Goal: Use online tool/utility: Use online tool/utility

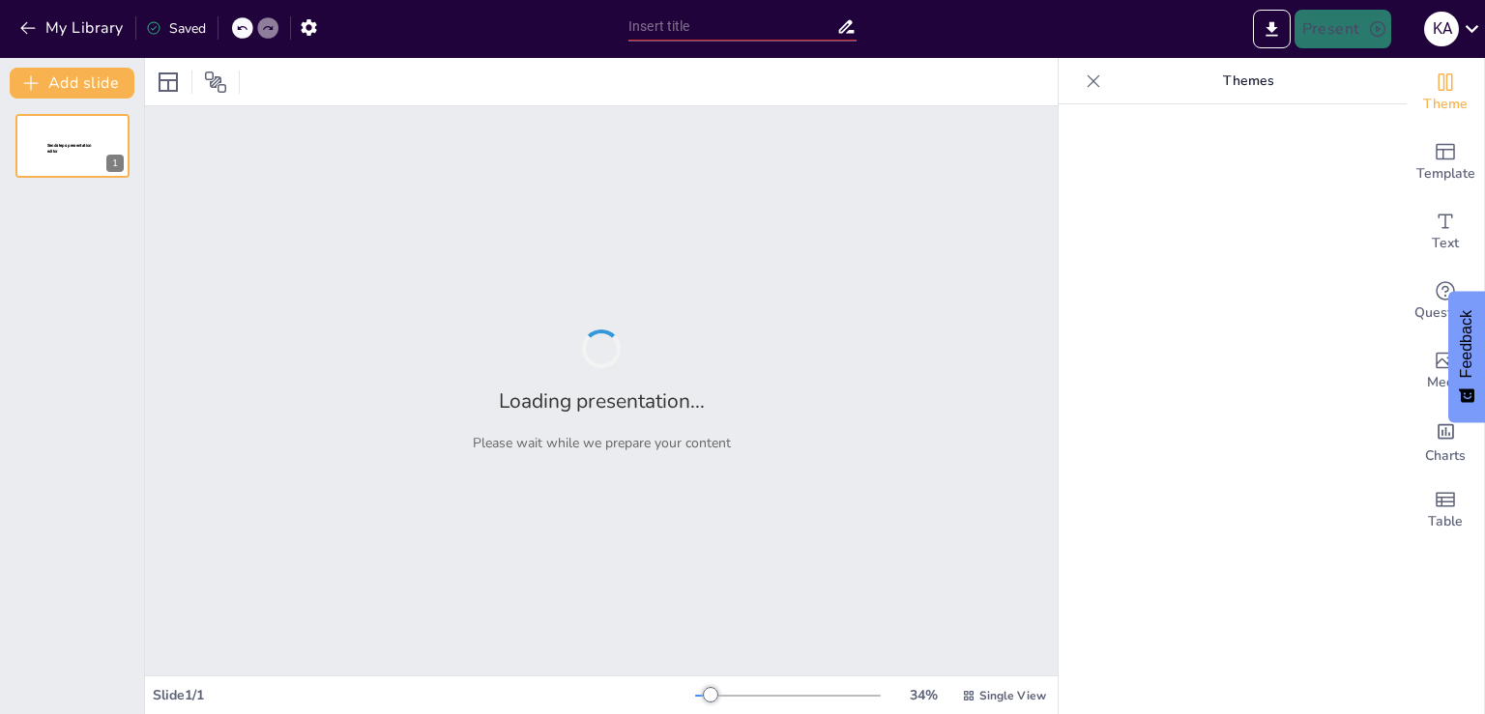
type input "Exploring Brazil's Diverse Ecosystems"
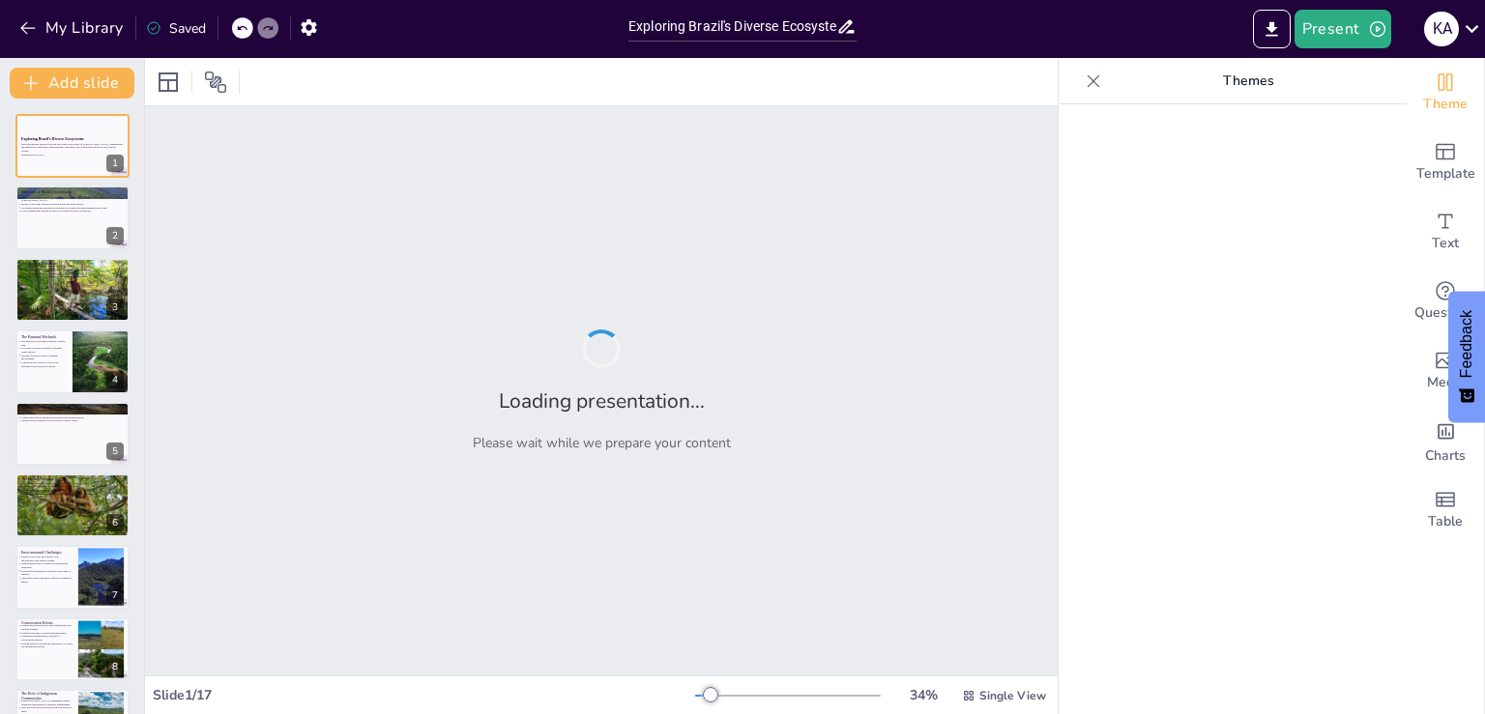
checkbox input "true"
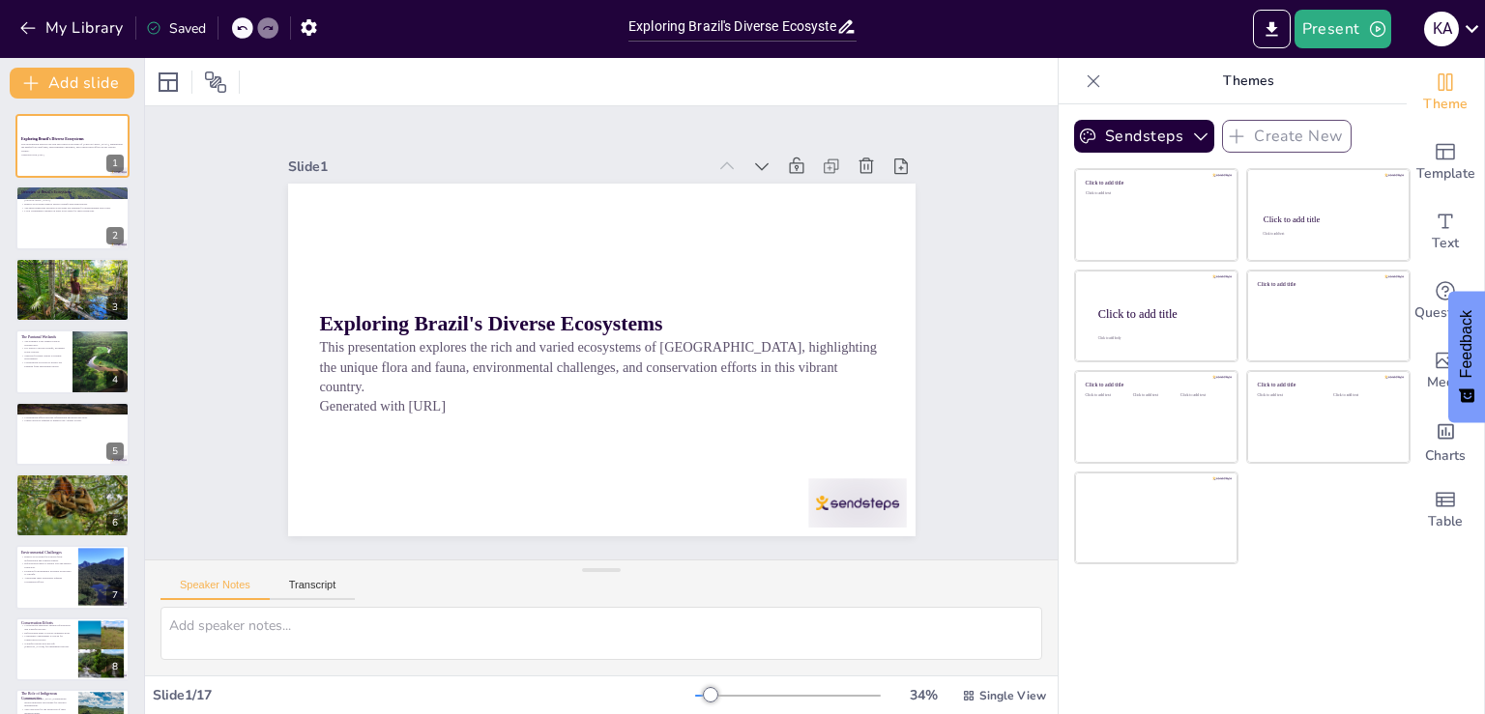
checkbox input "true"
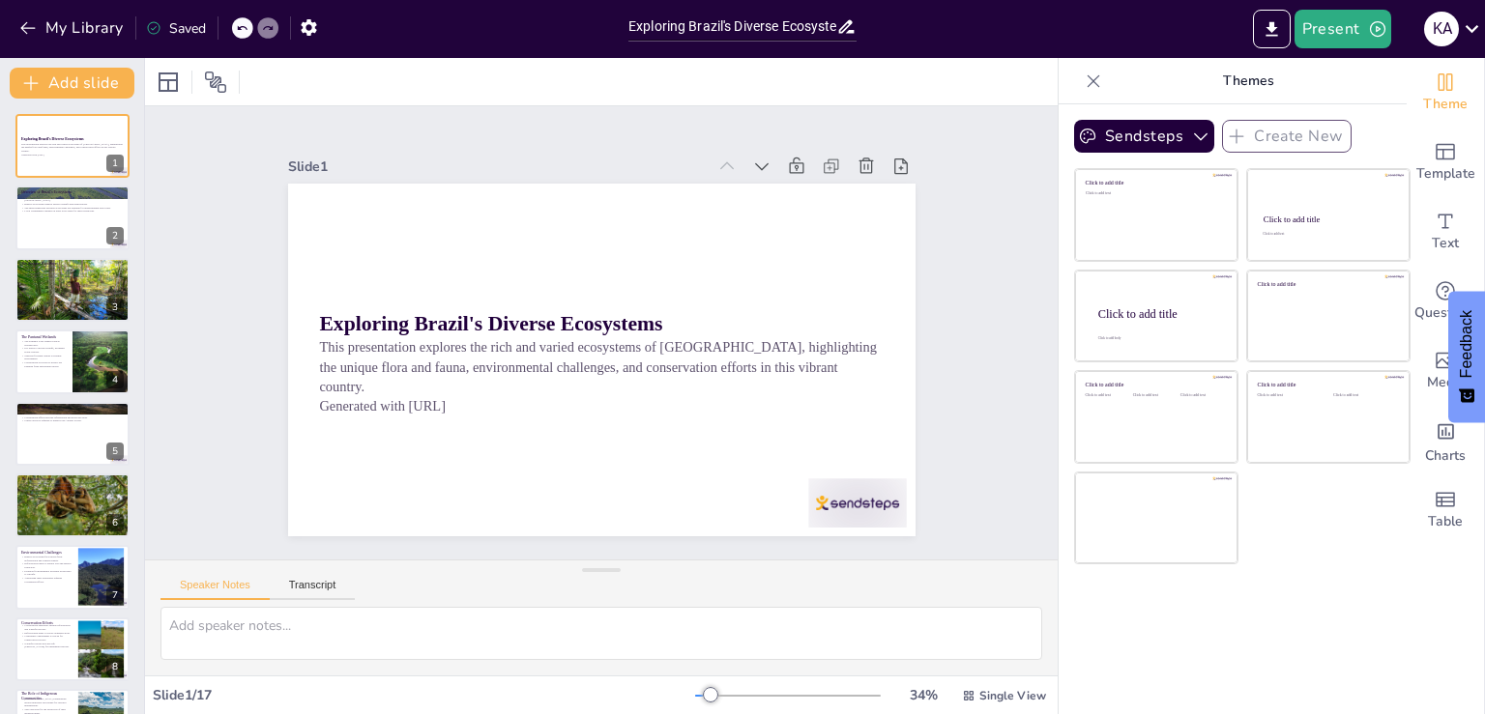
checkbox input "true"
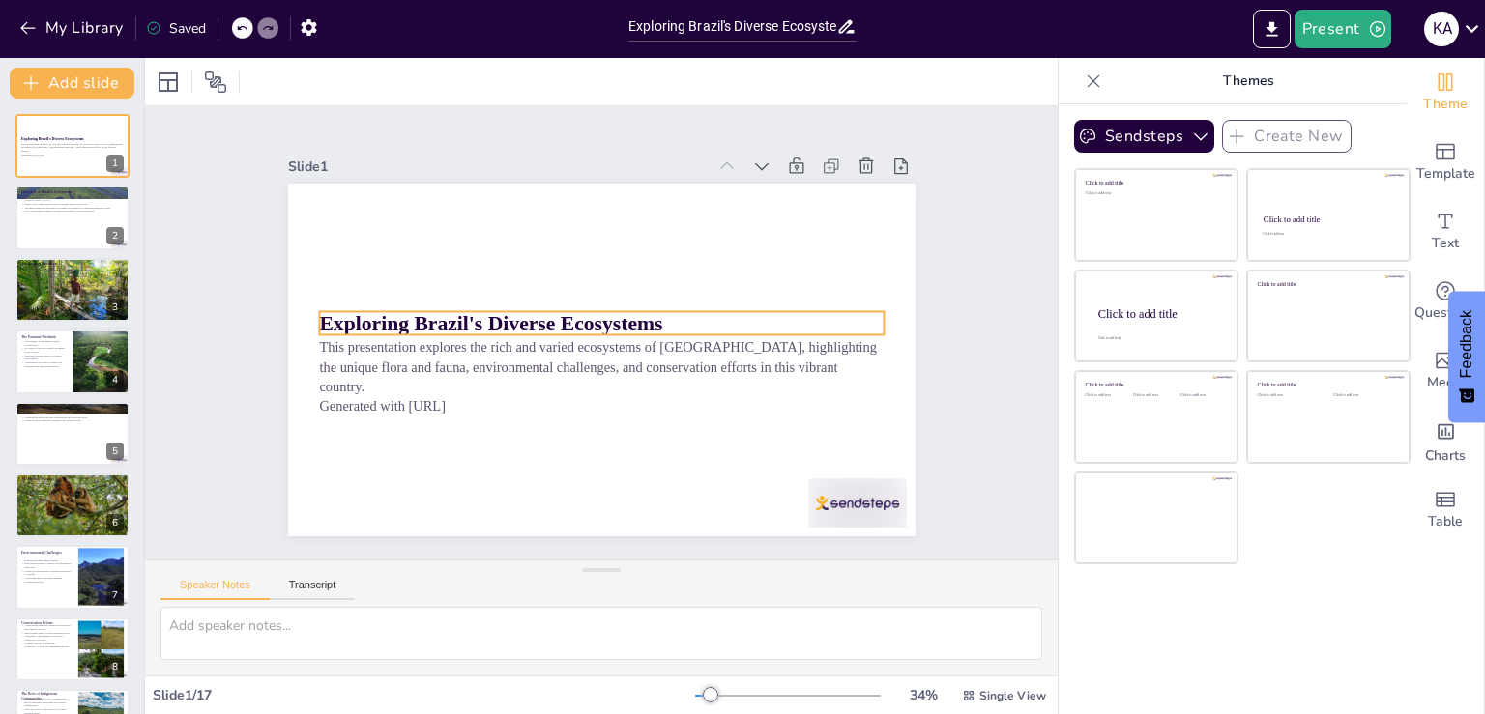
checkbox input "true"
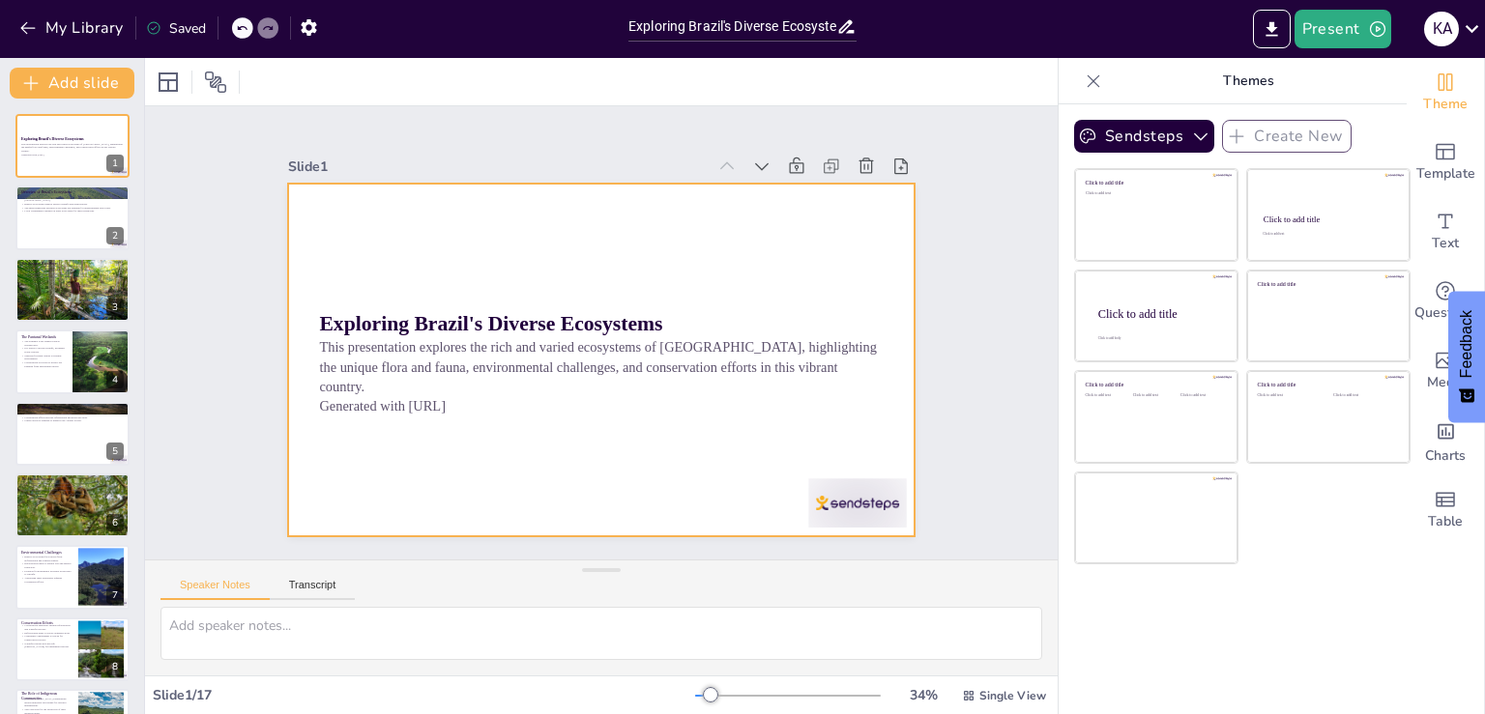
checkbox input "true"
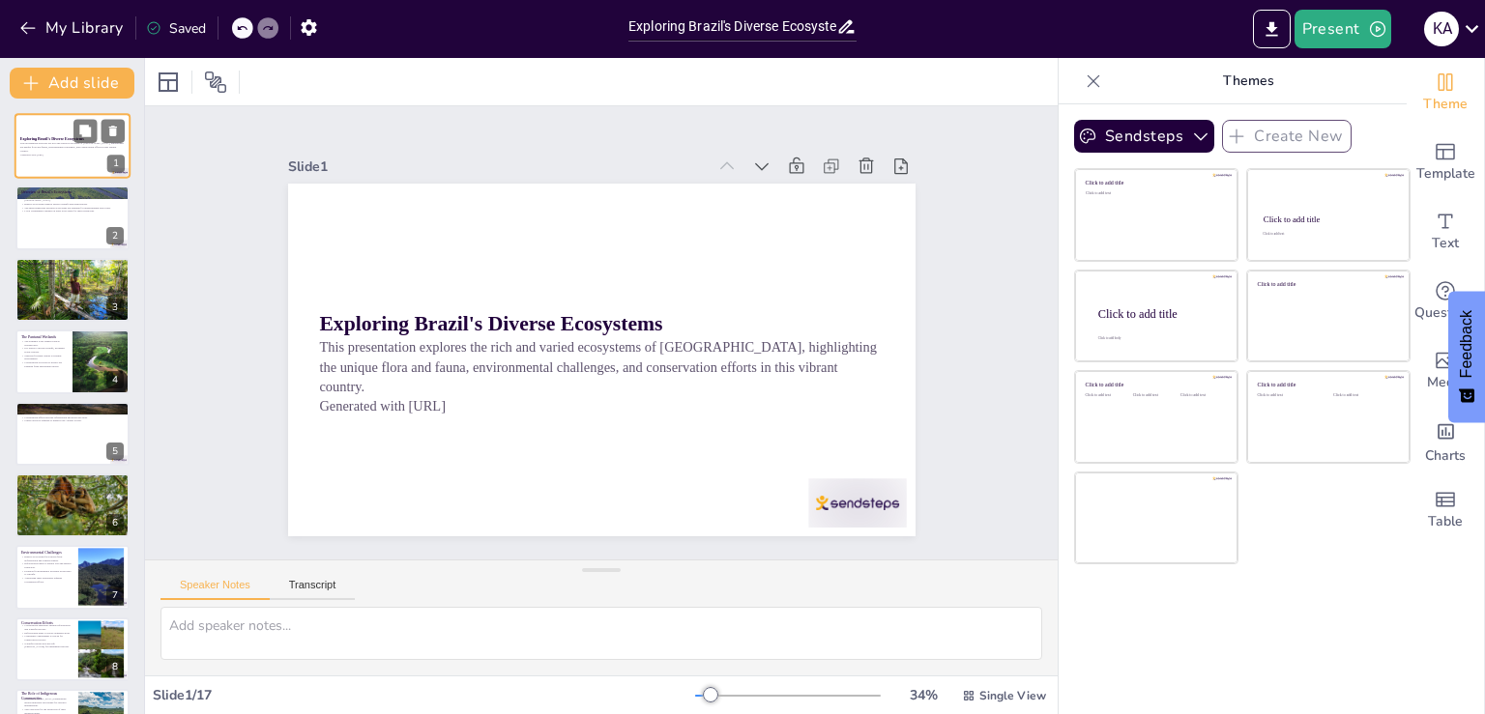
checkbox input "true"
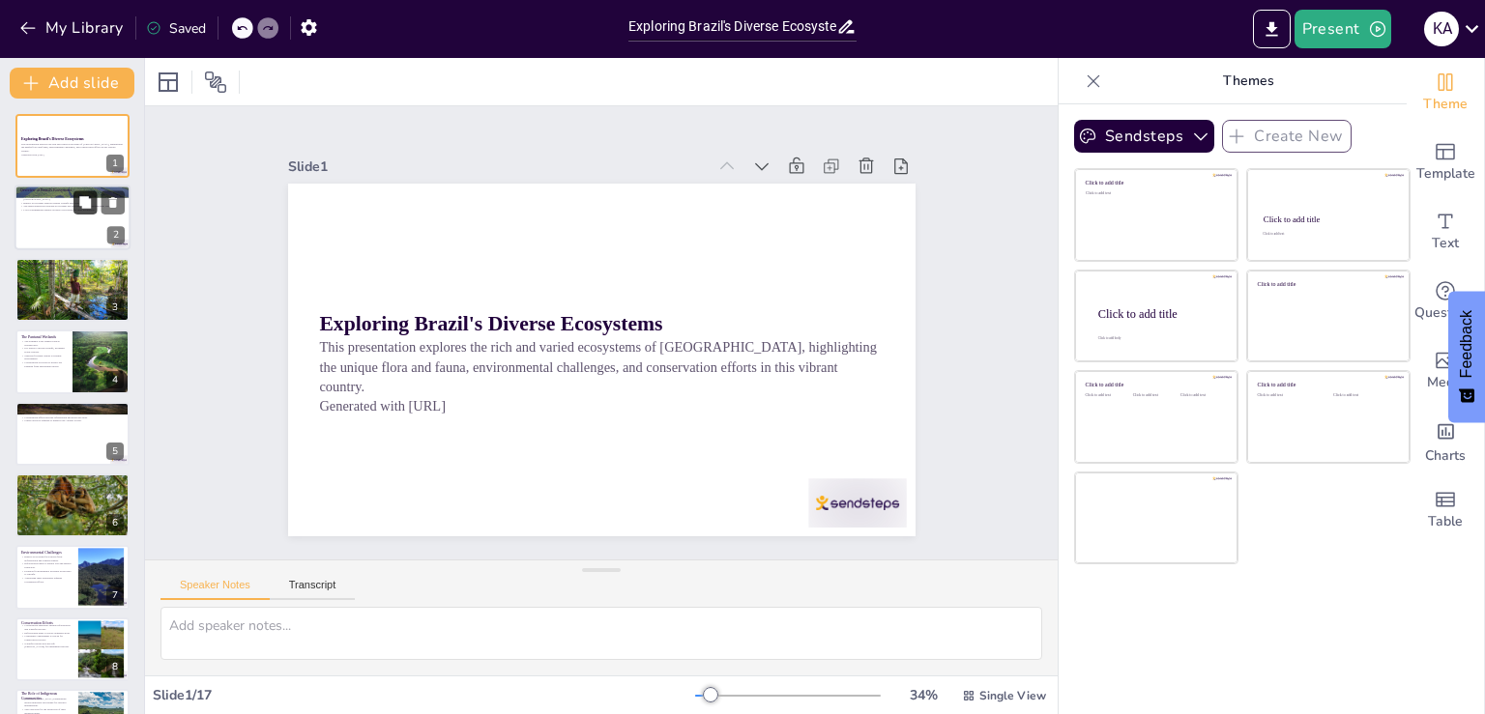
checkbox input "true"
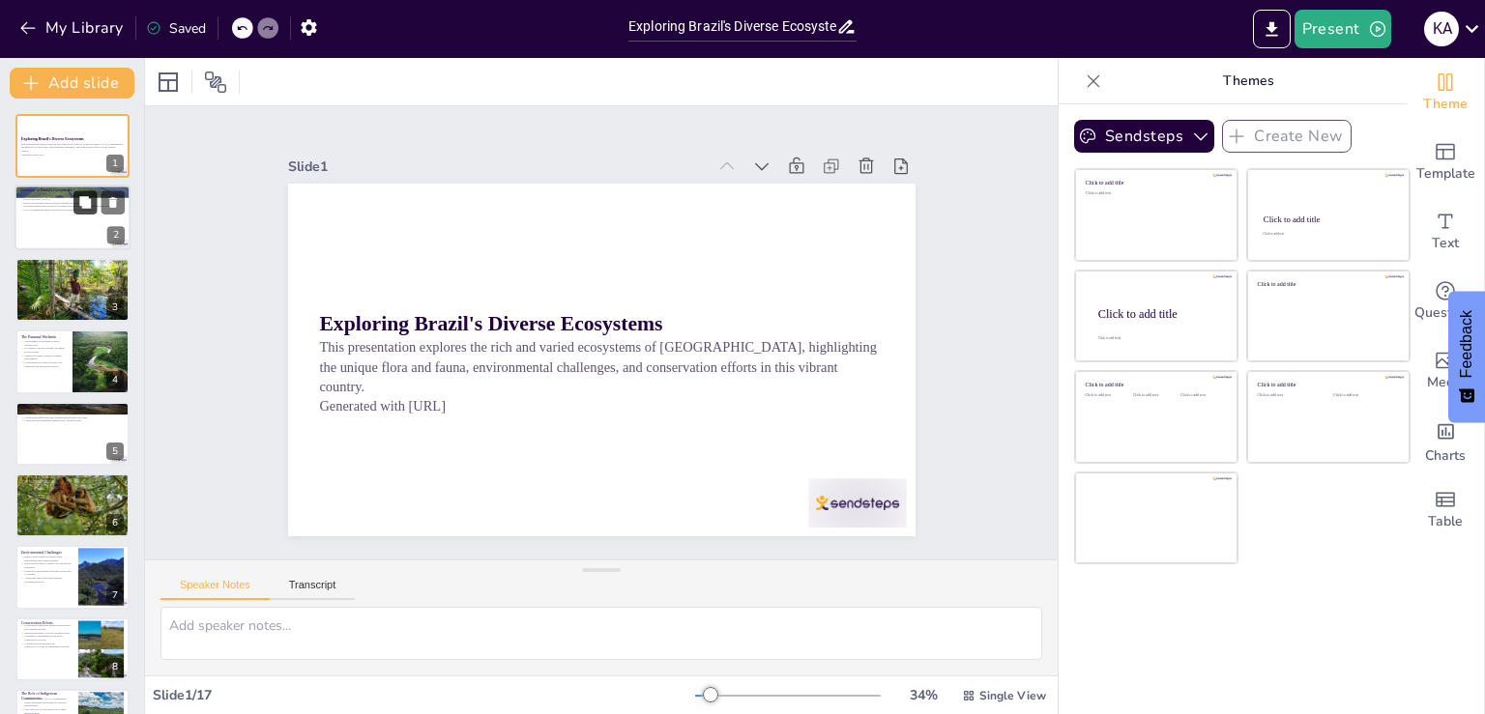
click at [74, 201] on button at bounding box center [84, 202] width 23 height 23
type textarea "Each ecosystem has its own unique characteristics and biodiversity, making [GEO…"
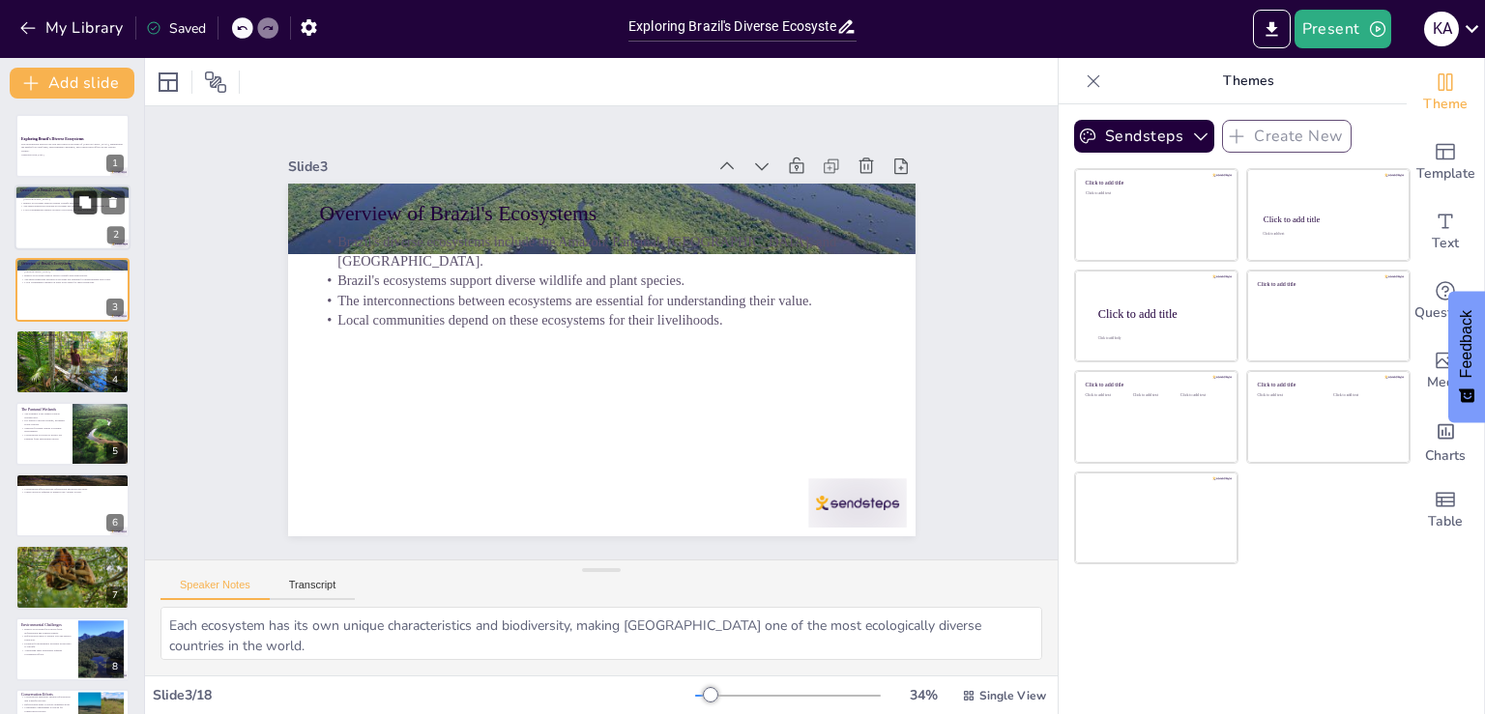
checkbox input "true"
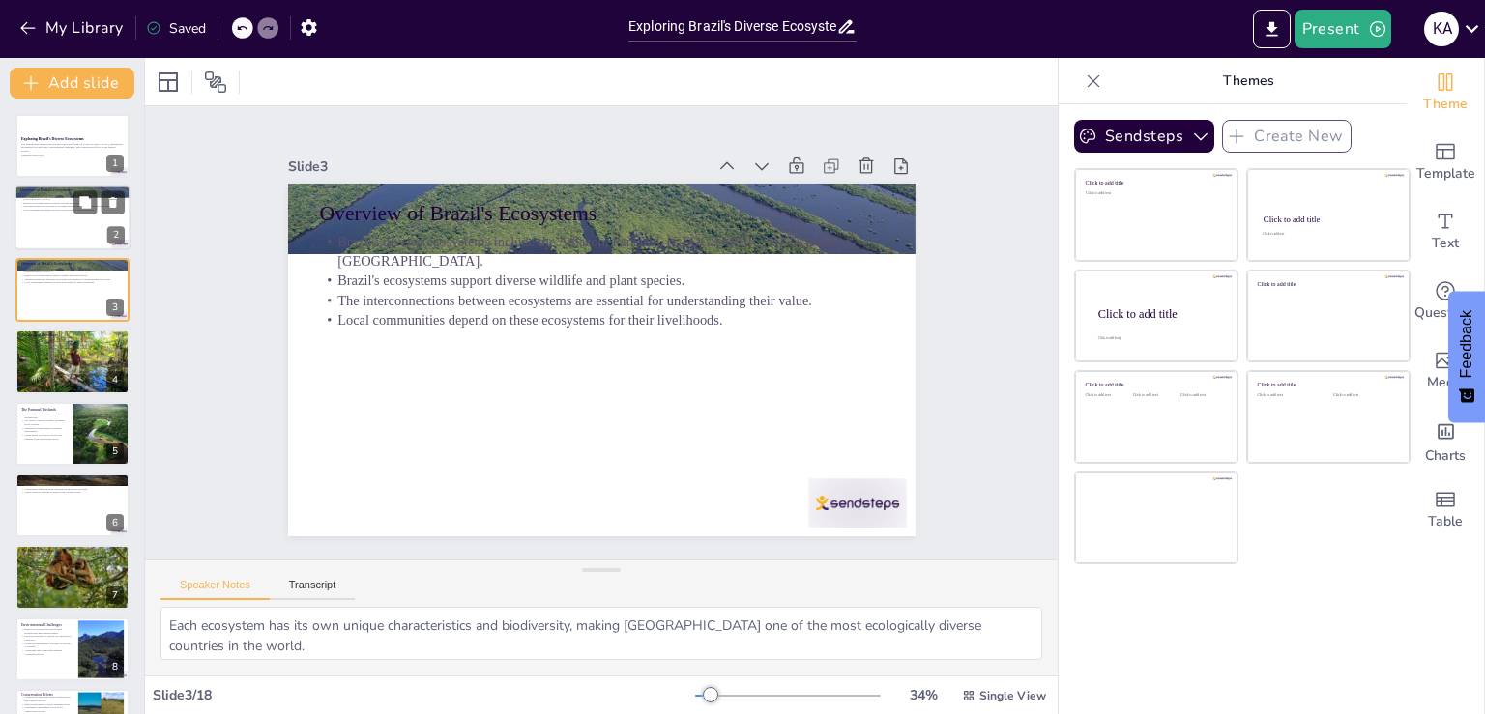
checkbox input "true"
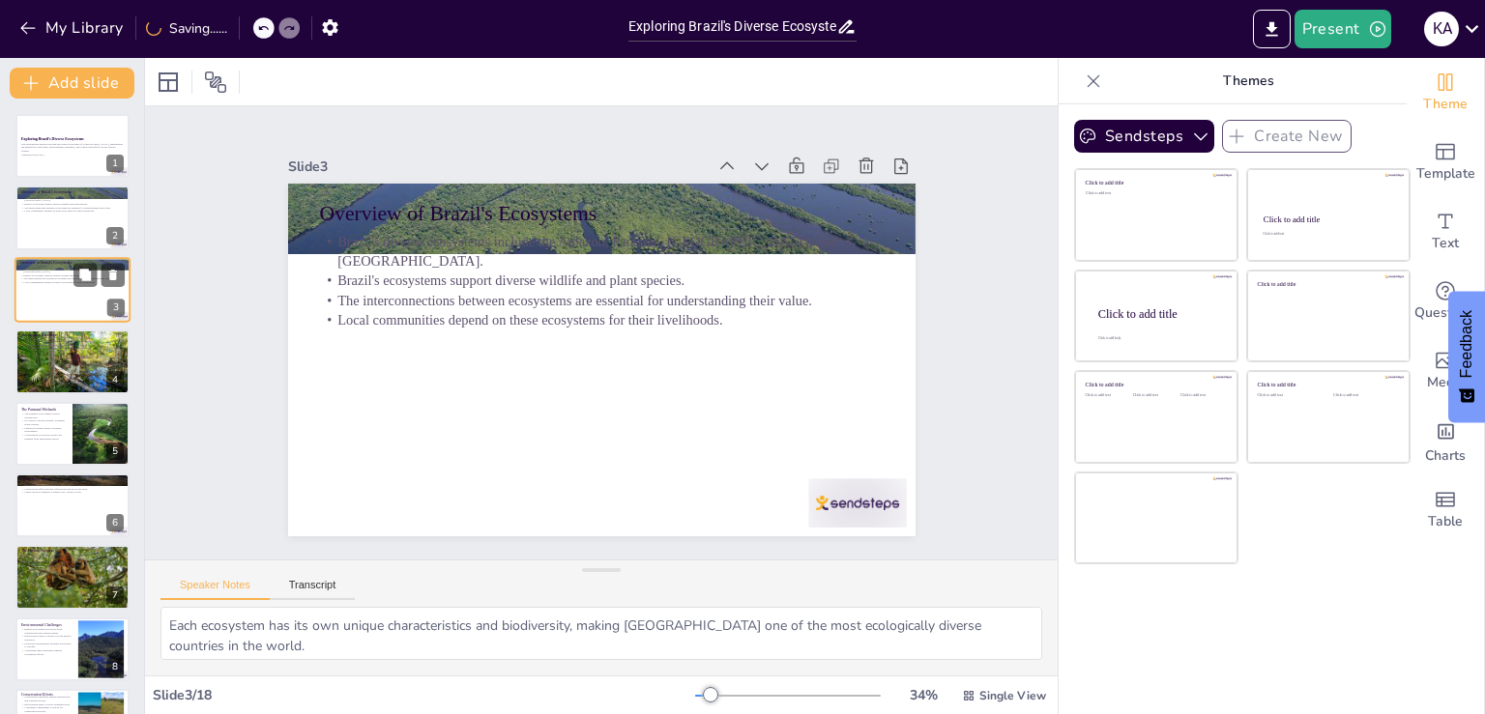
checkbox input "true"
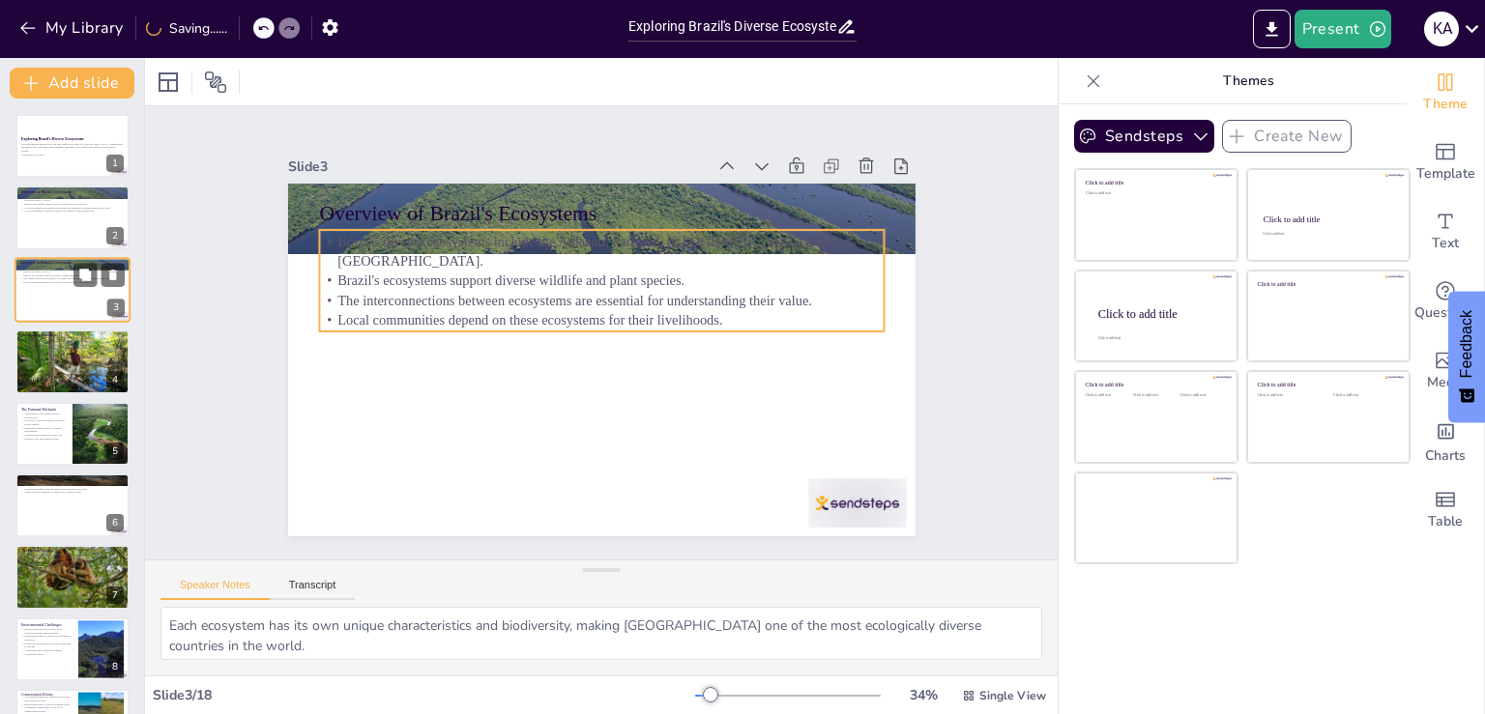
checkbox input "true"
click at [62, 274] on p "Brazil's ecosystems support diverse wildlife and plant species." at bounding box center [72, 276] width 104 height 4
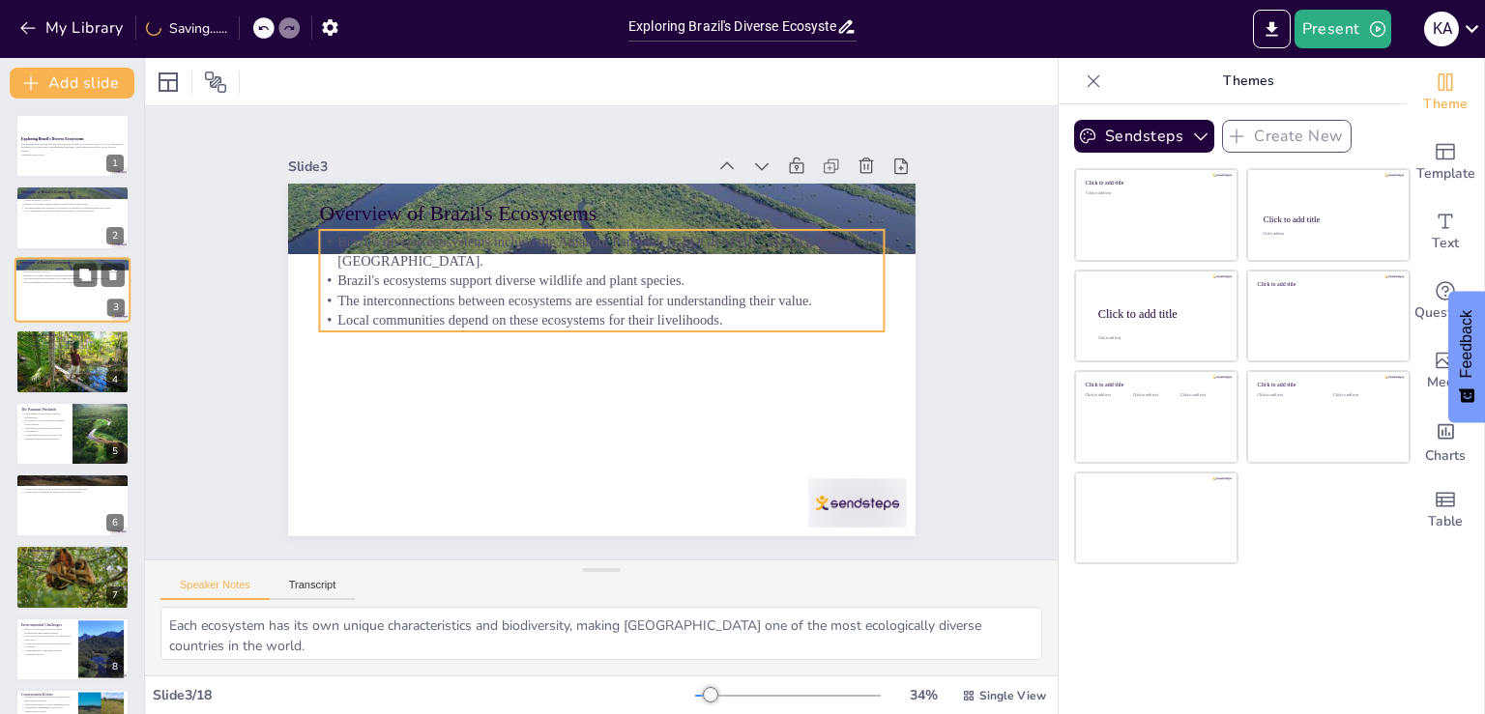
checkbox input "true"
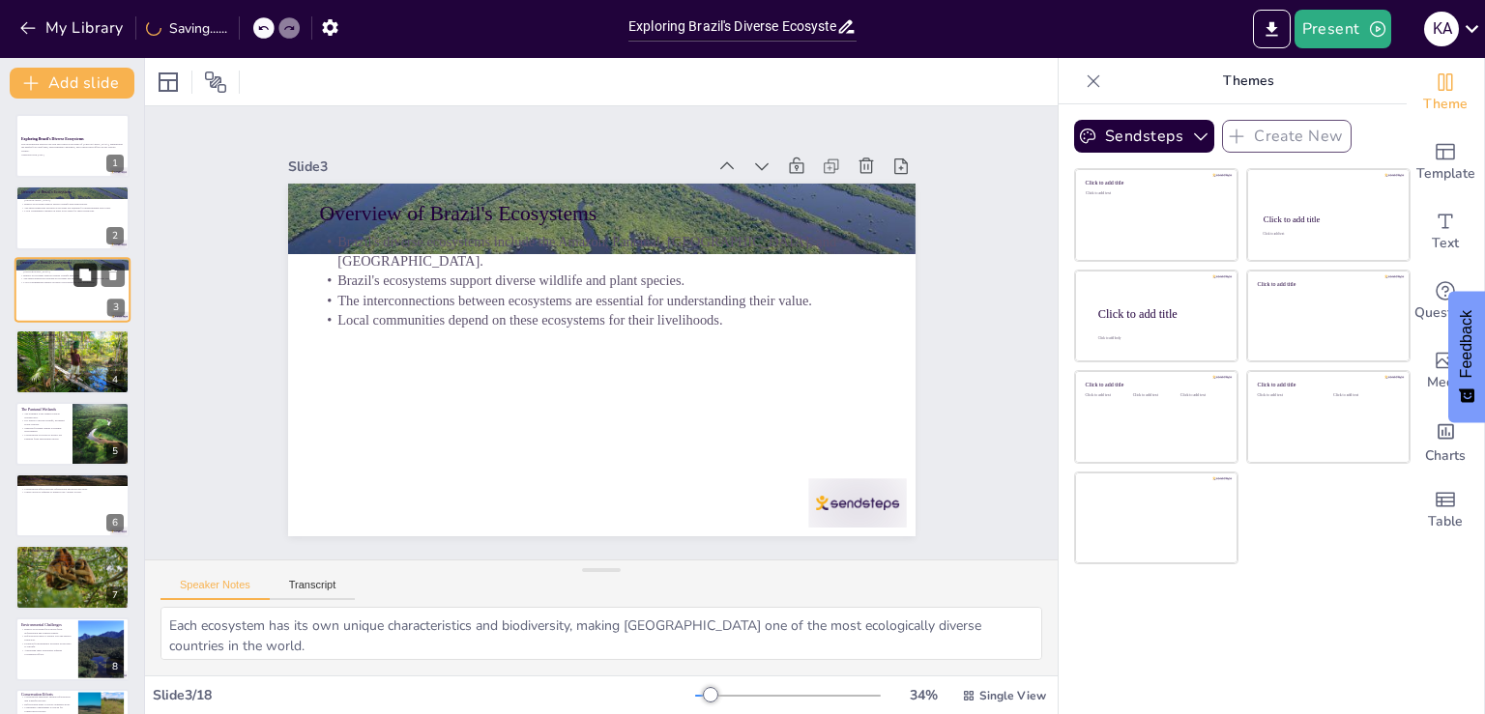
checkbox input "true"
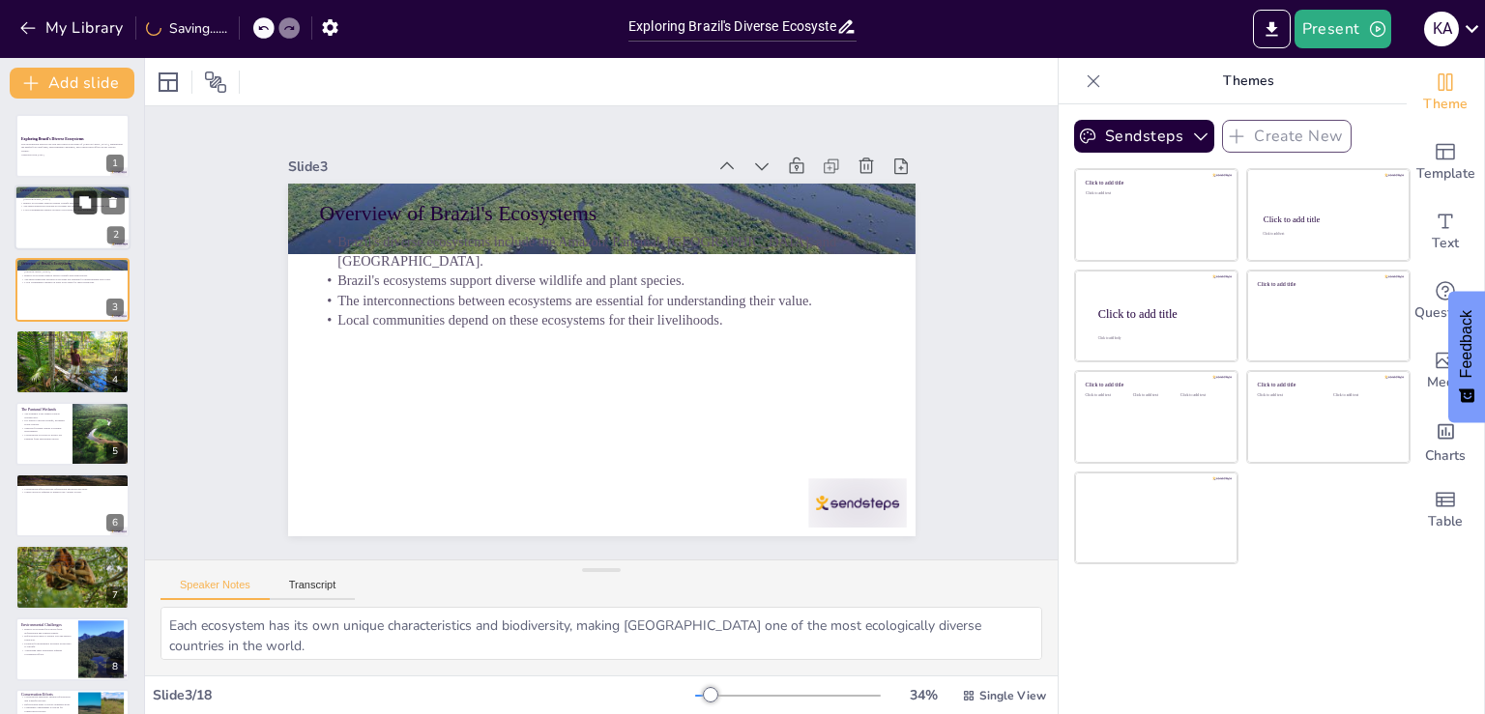
checkbox input "true"
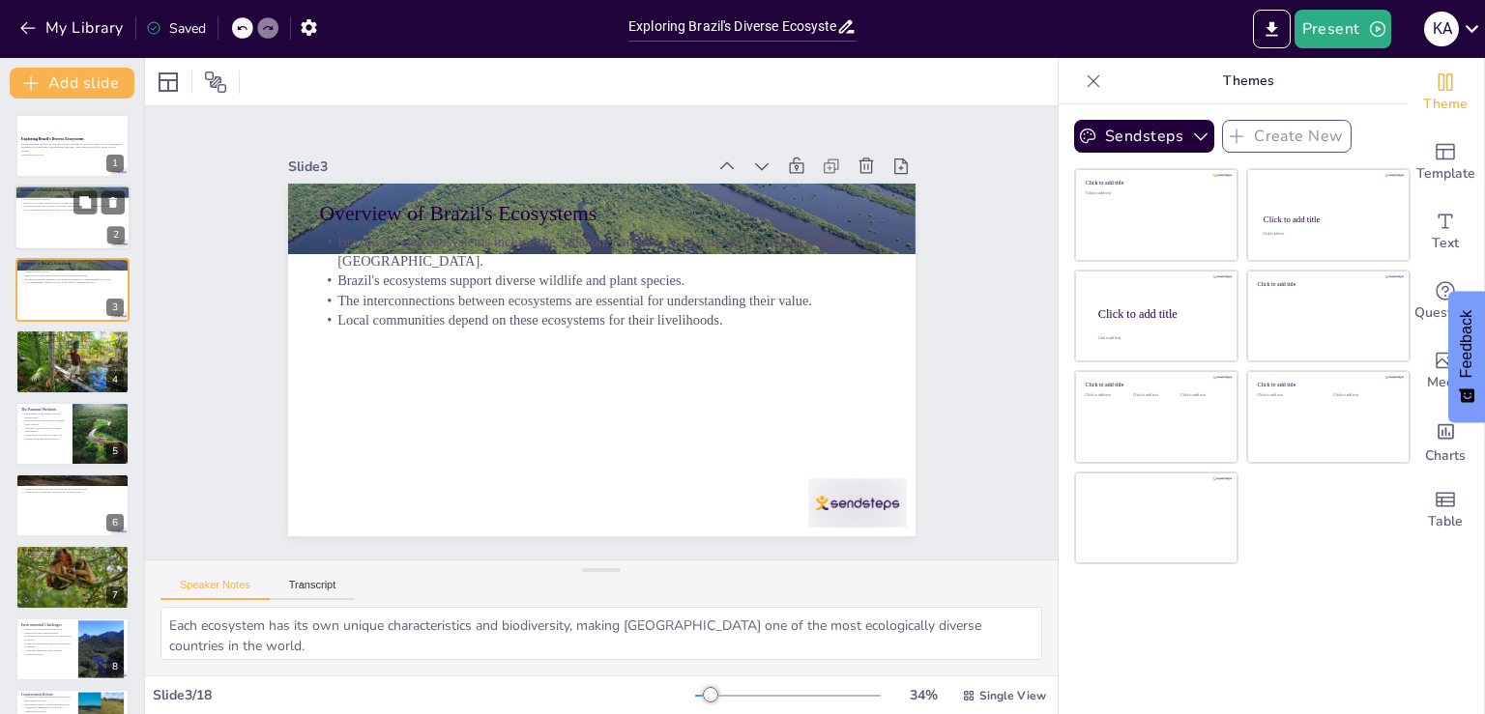
checkbox input "true"
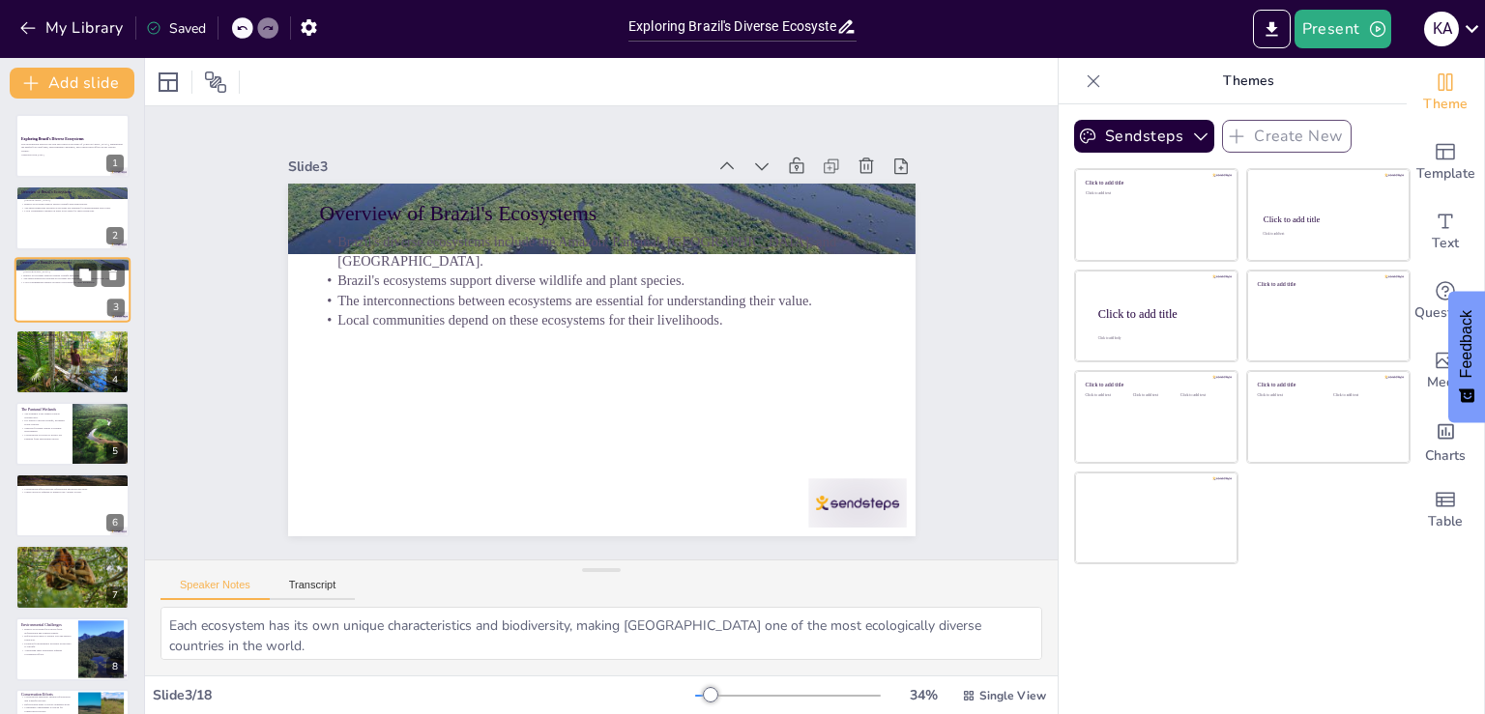
checkbox input "true"
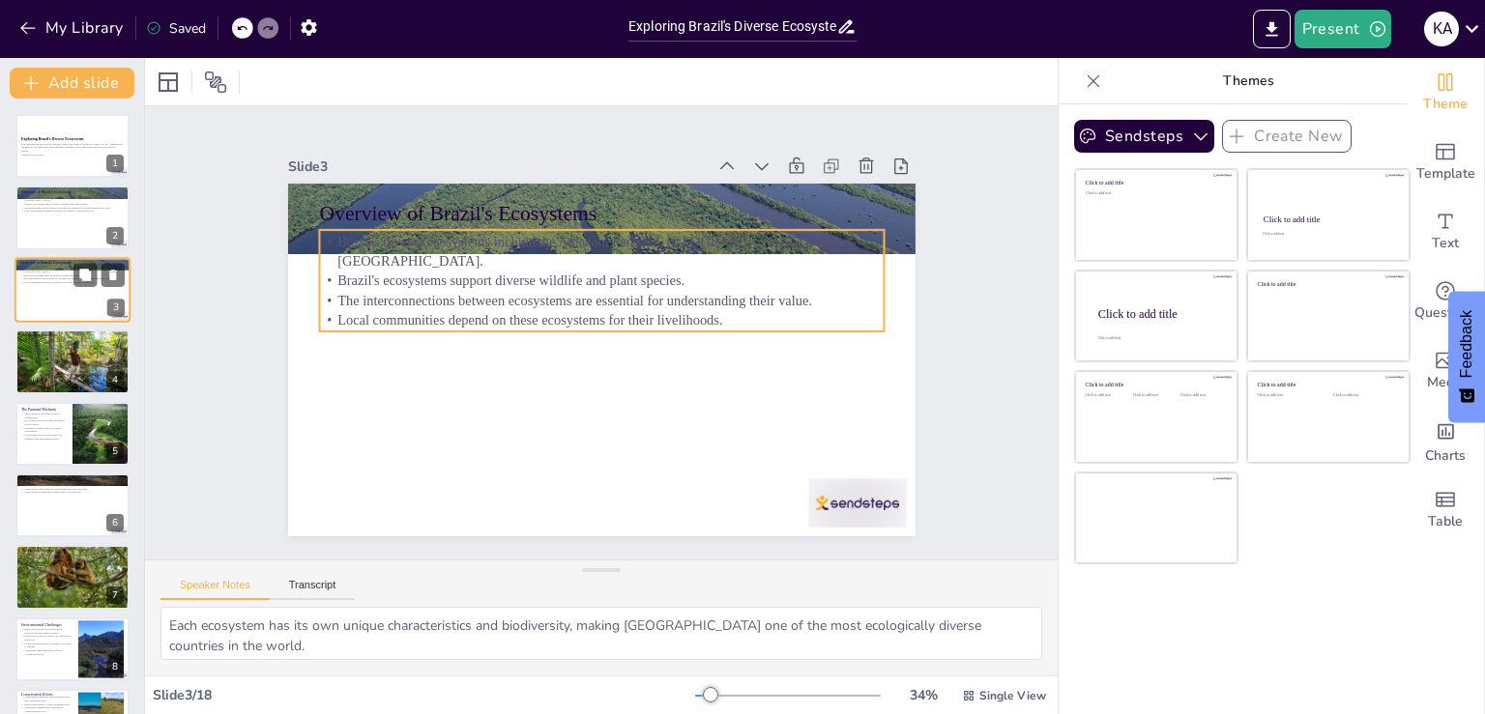
checkbox input "true"
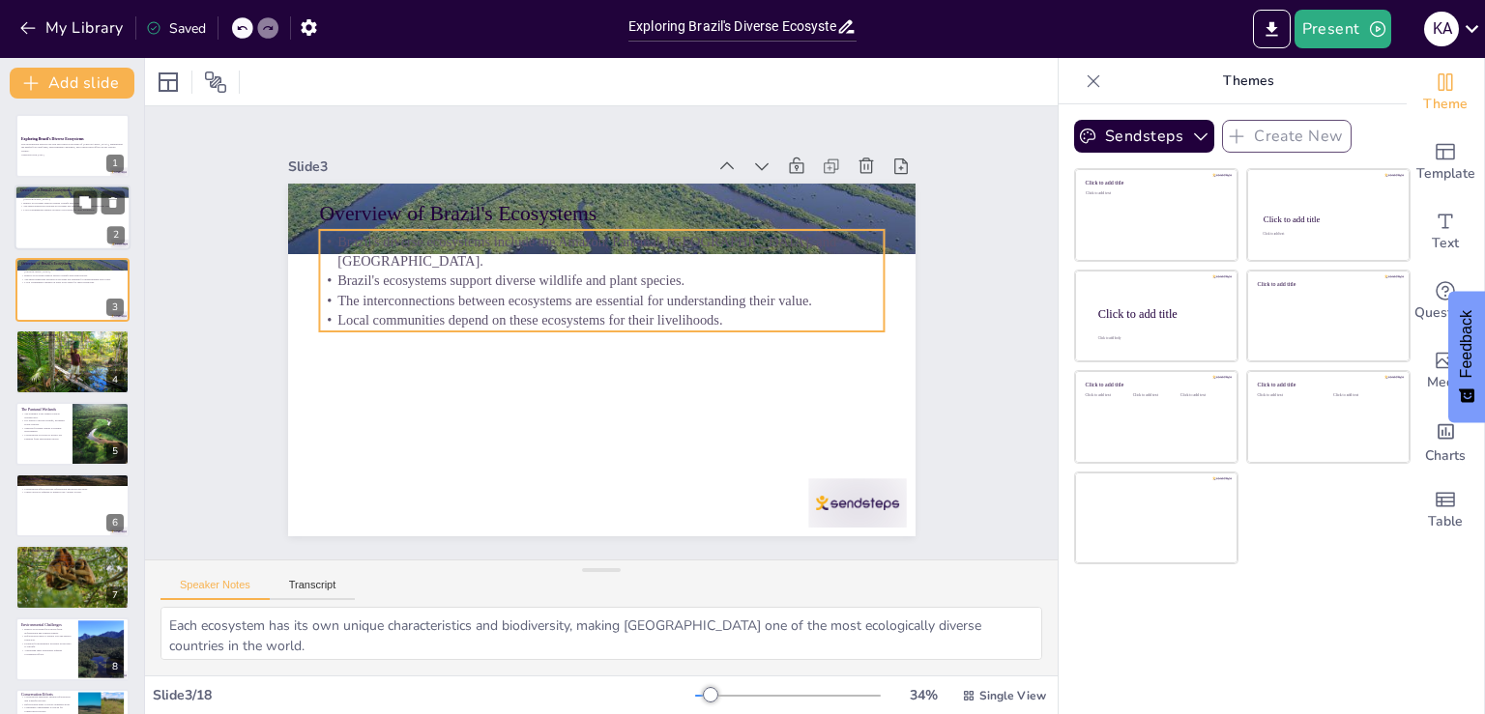
checkbox input "true"
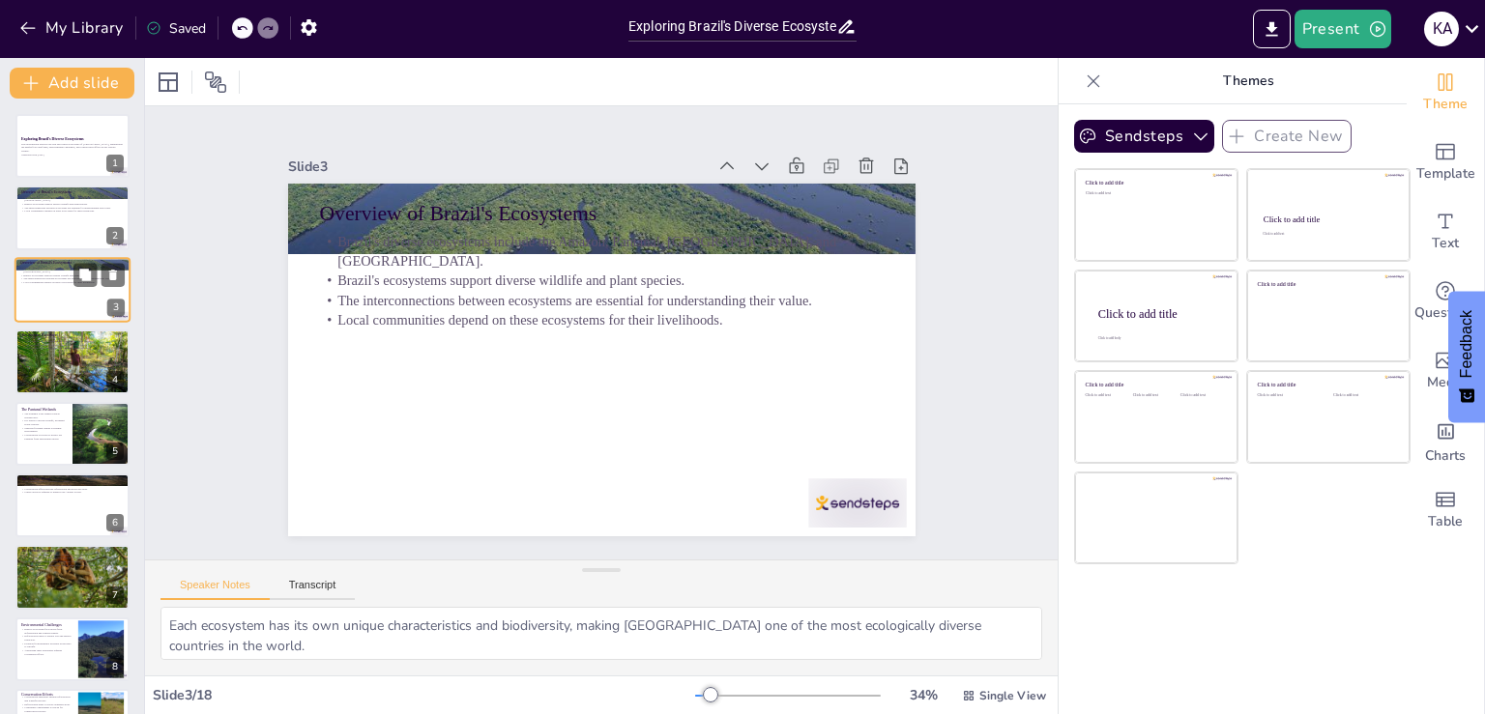
checkbox input "true"
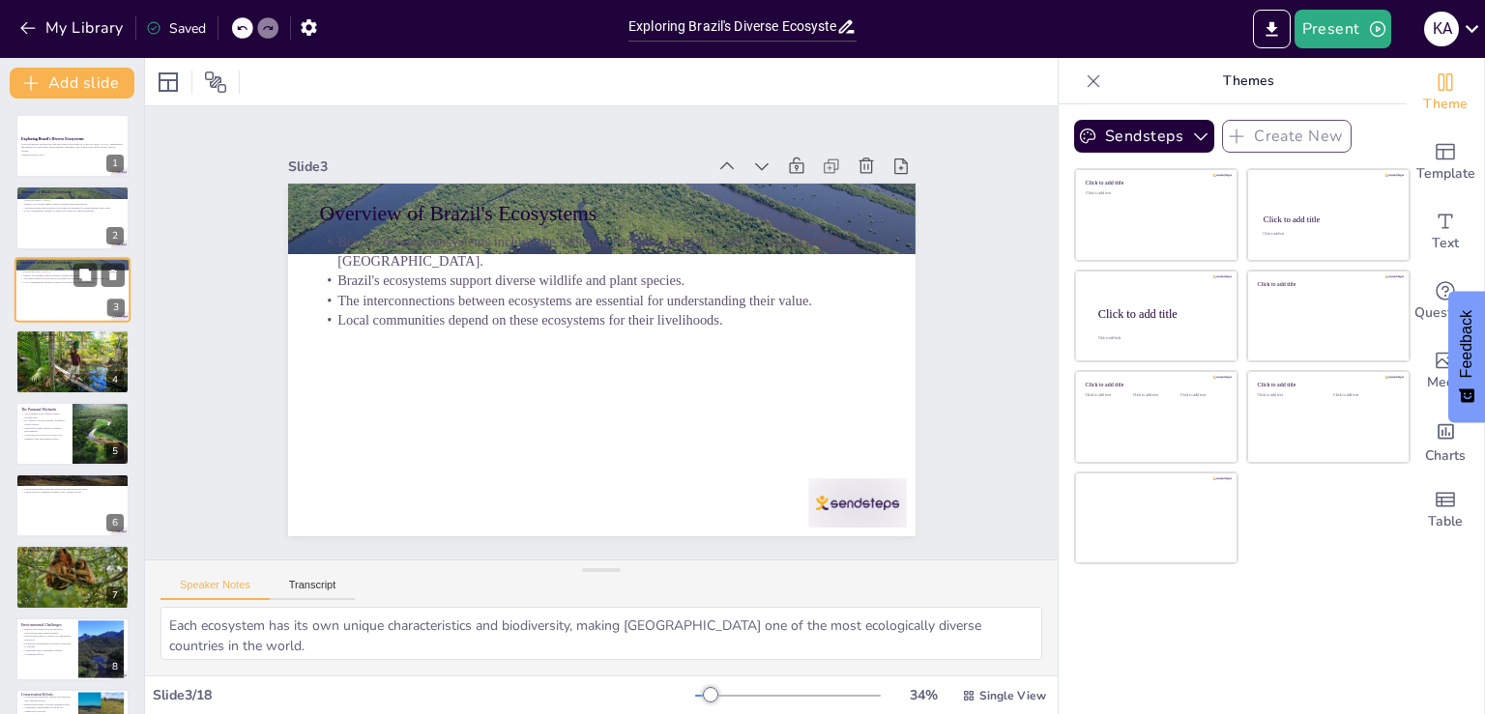
checkbox input "true"
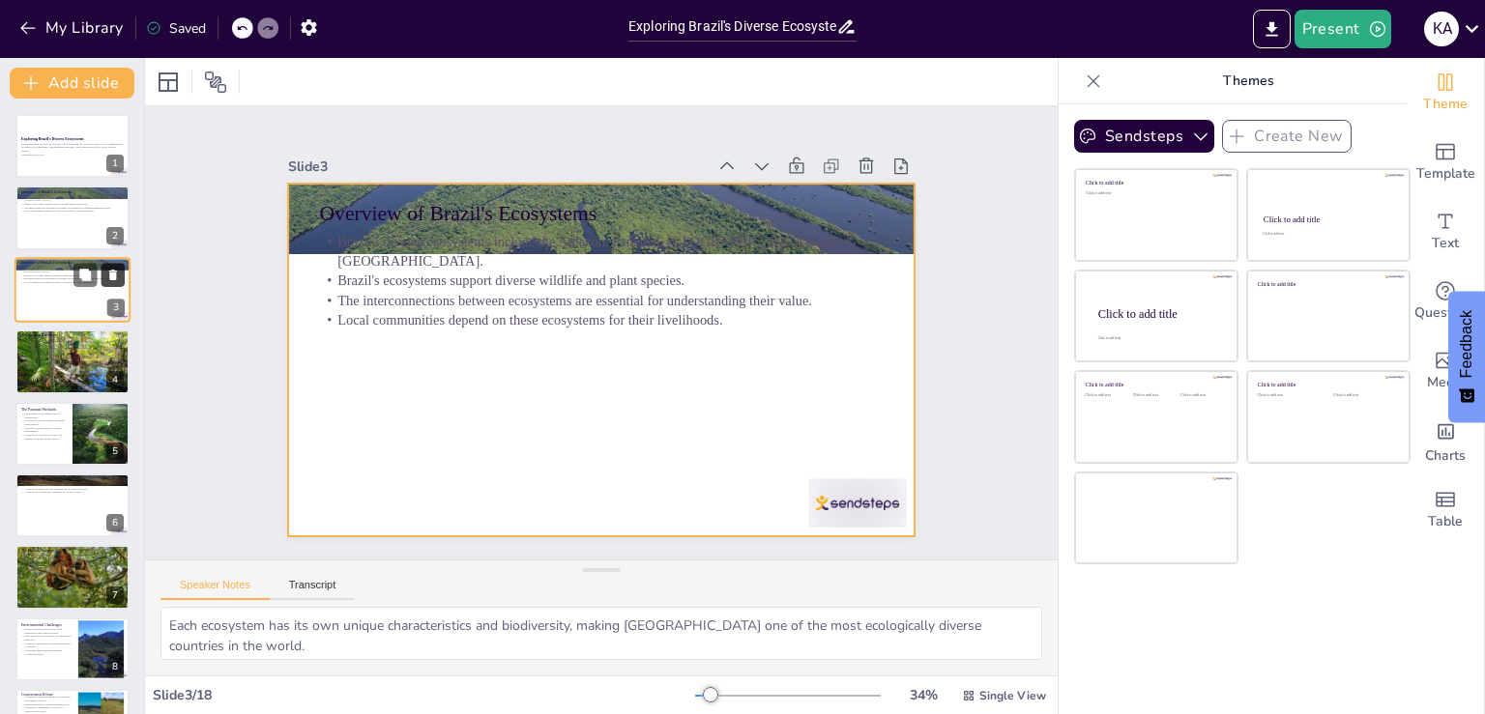
checkbox input "true"
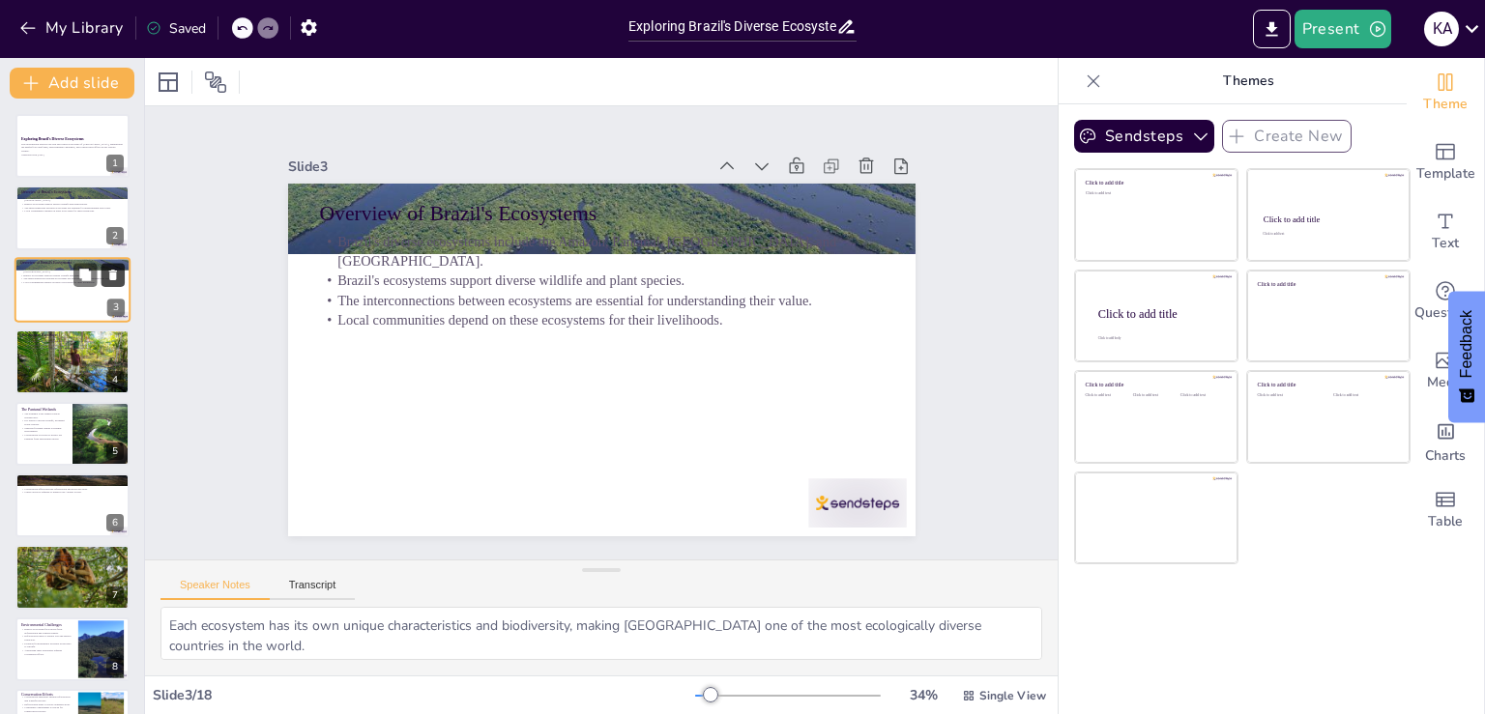
click at [108, 281] on button at bounding box center [112, 274] width 23 height 23
type textarea "Its vastness contributes to its ecological significance, supporting an incredib…"
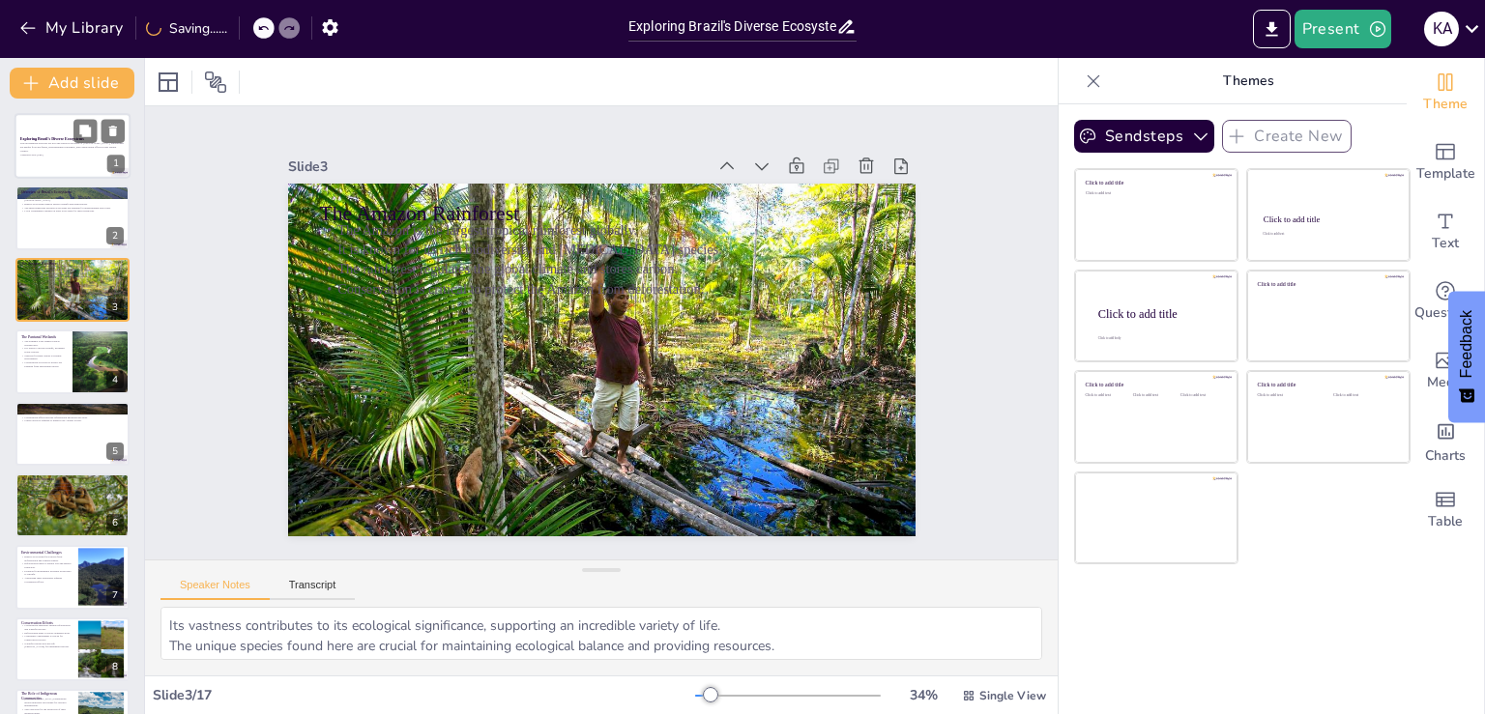
checkbox input "true"
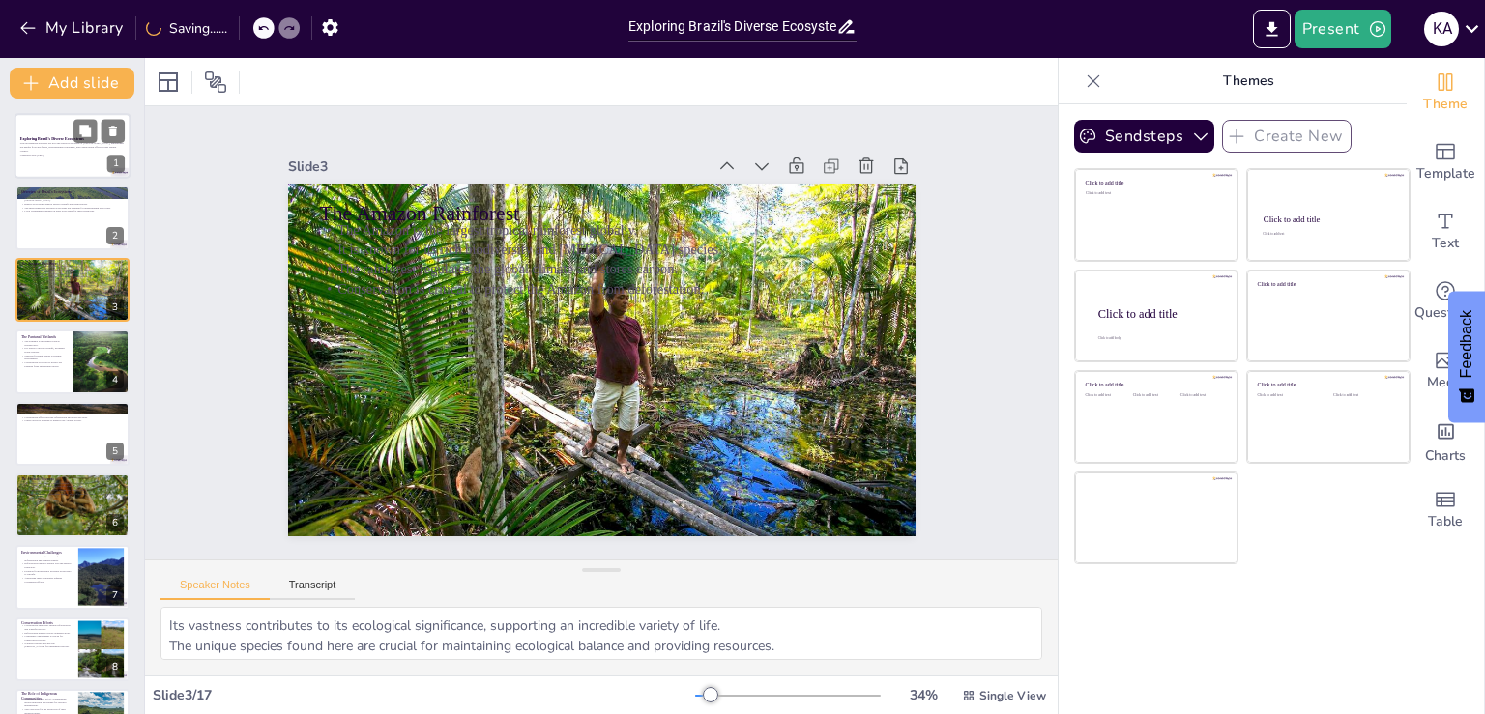
checkbox input "true"
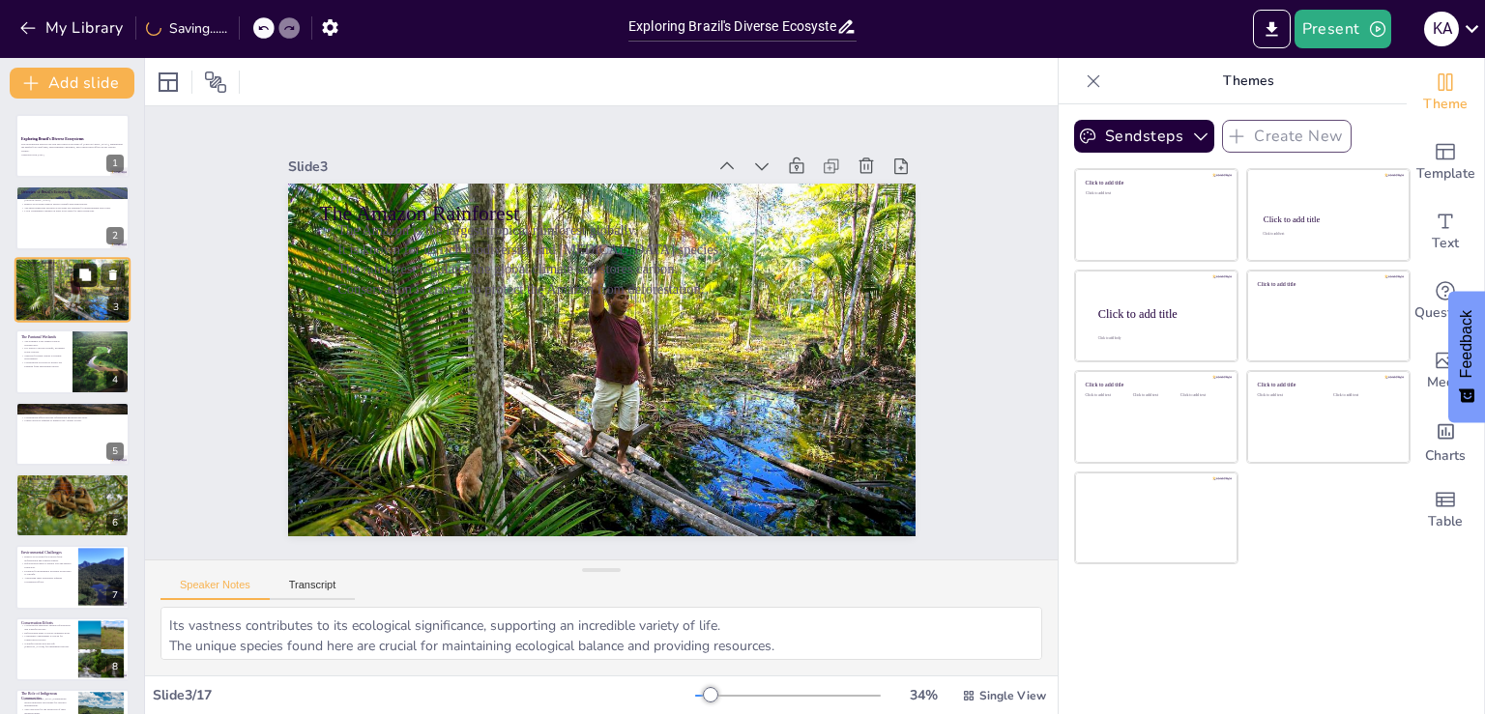
checkbox input "true"
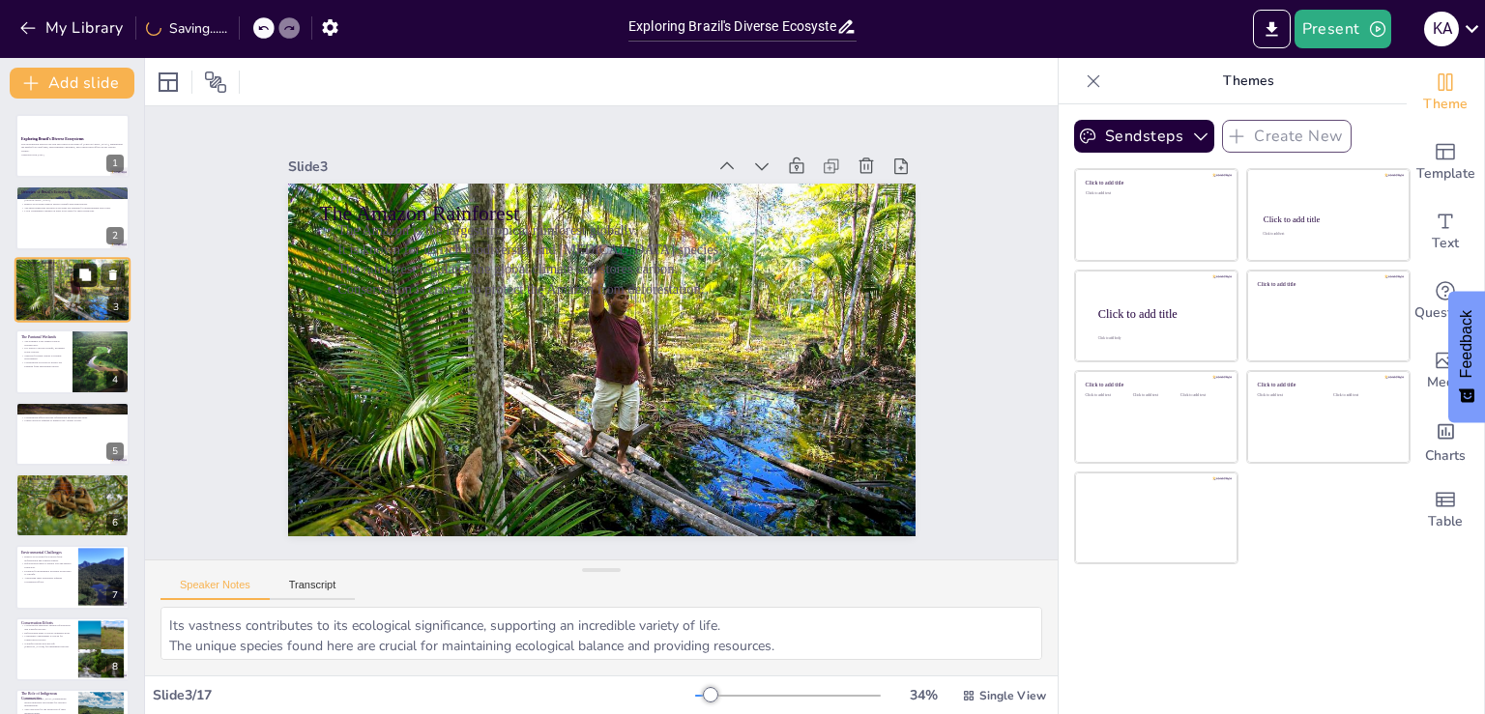
checkbox input "true"
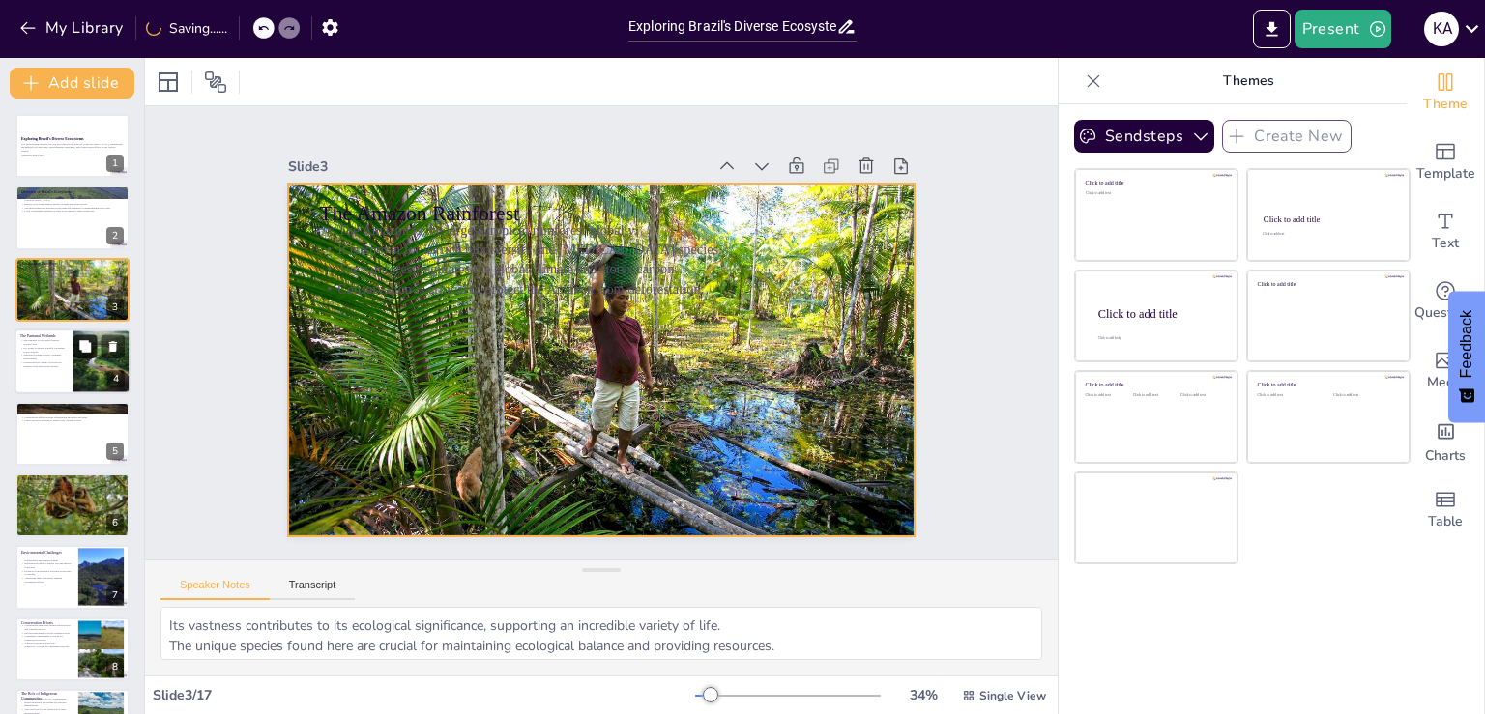
checkbox input "true"
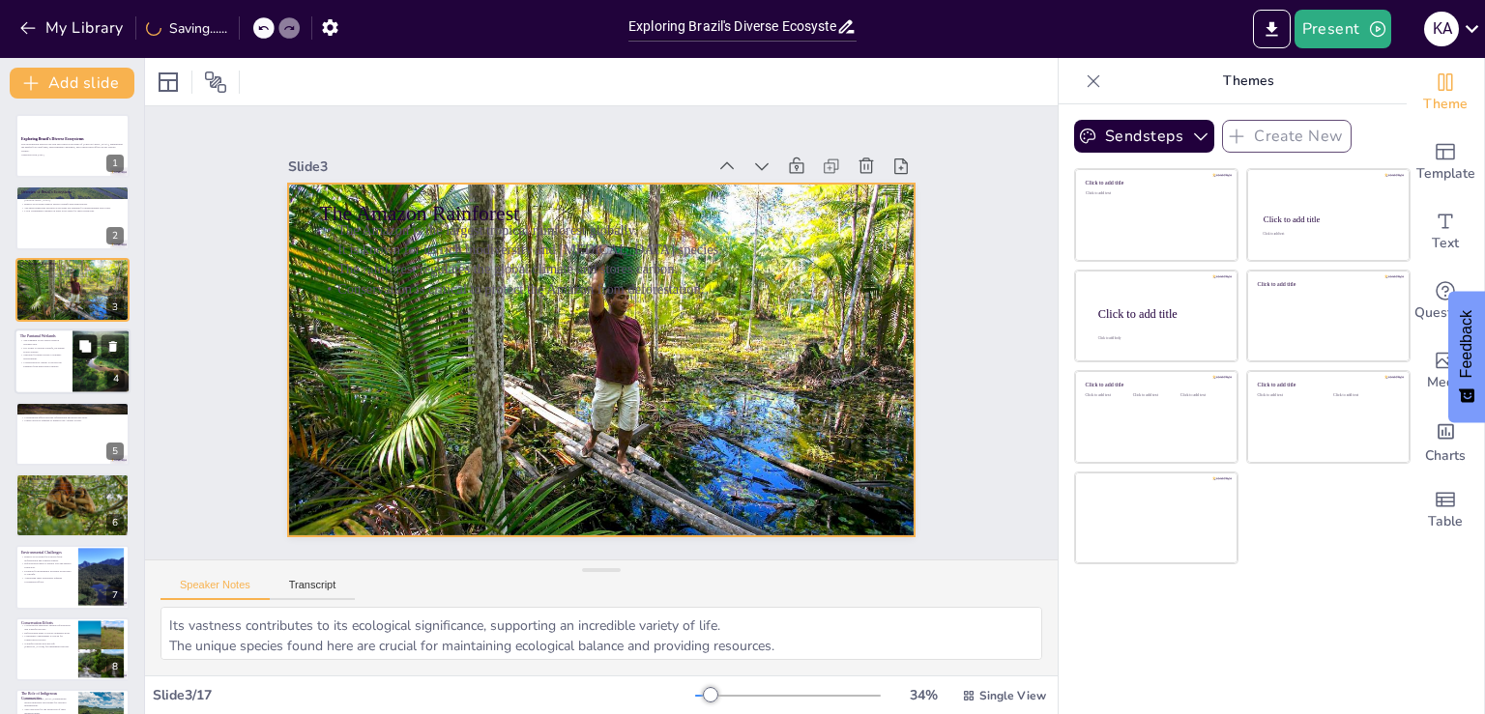
checkbox input "true"
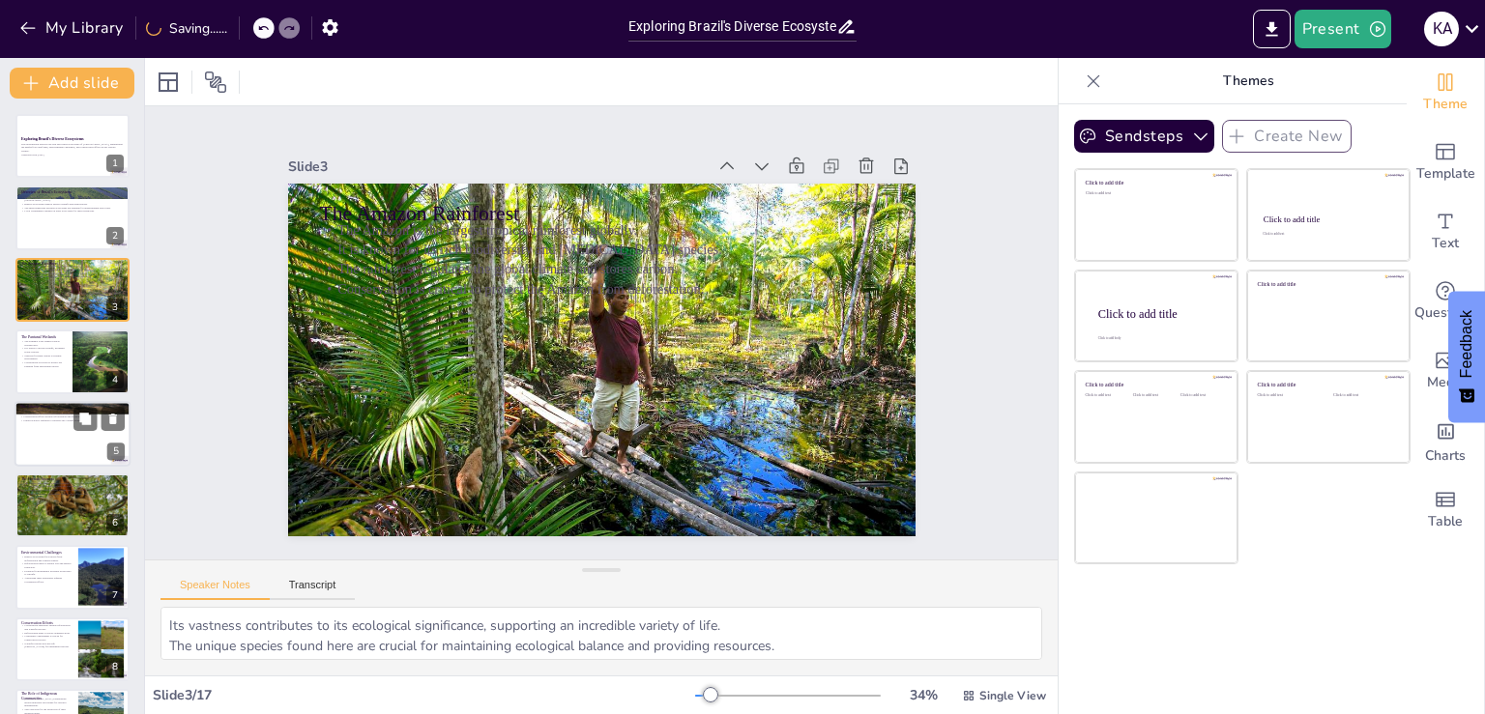
checkbox input "true"
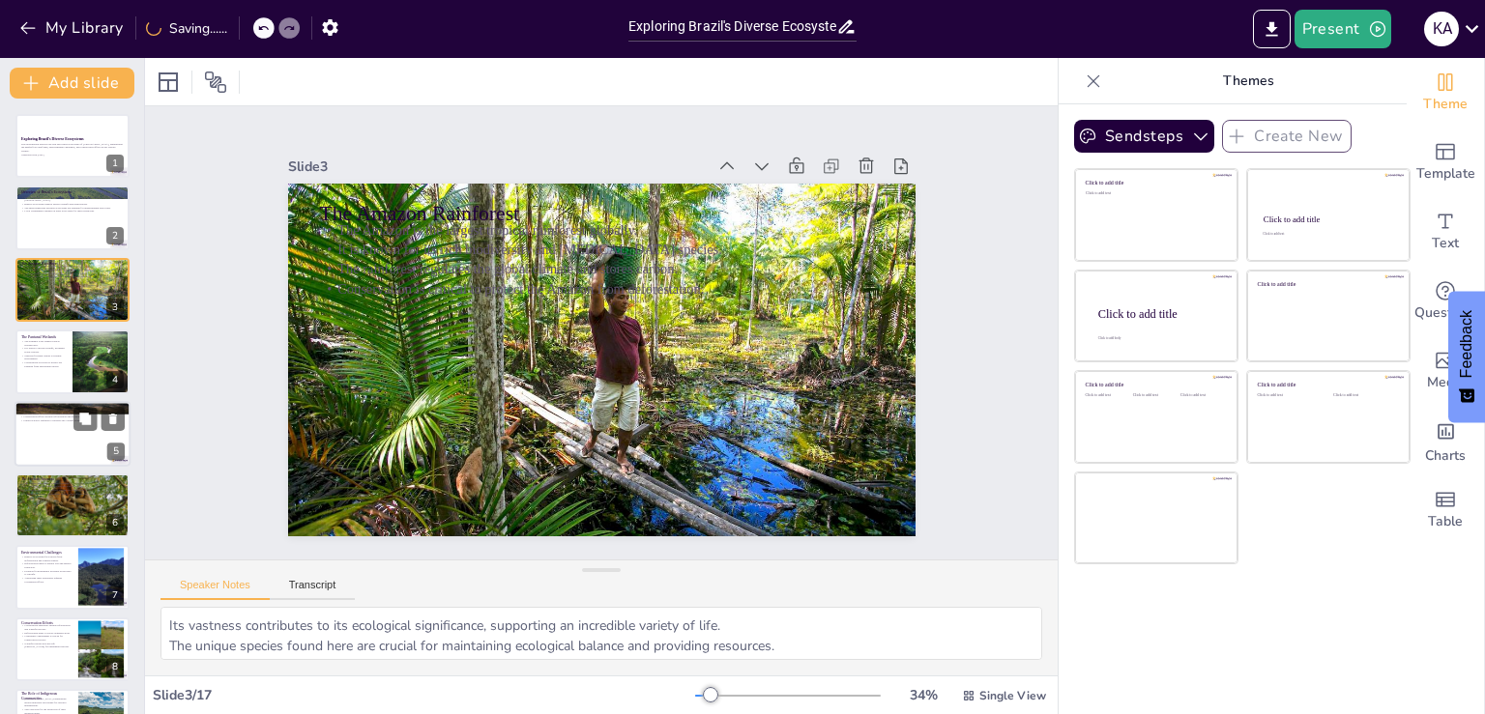
checkbox input "true"
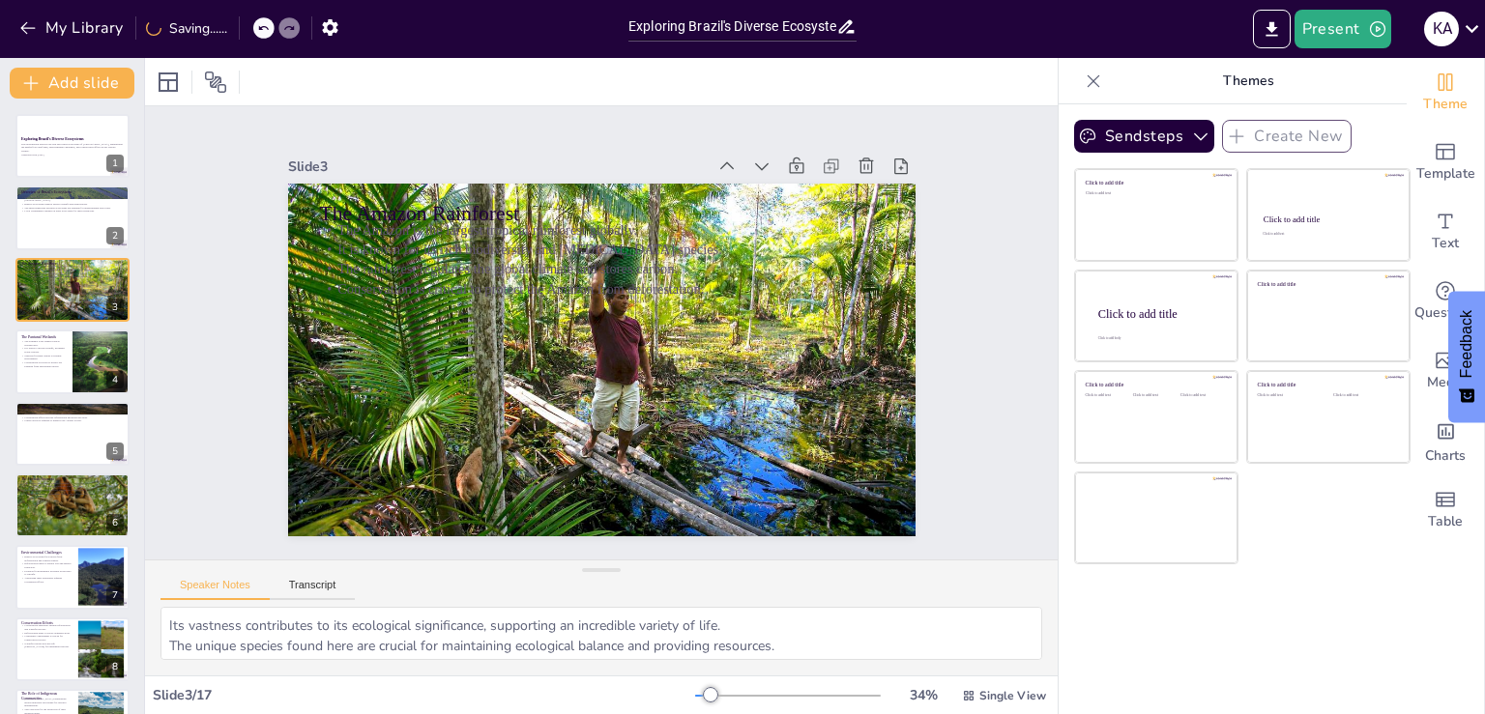
checkbox input "true"
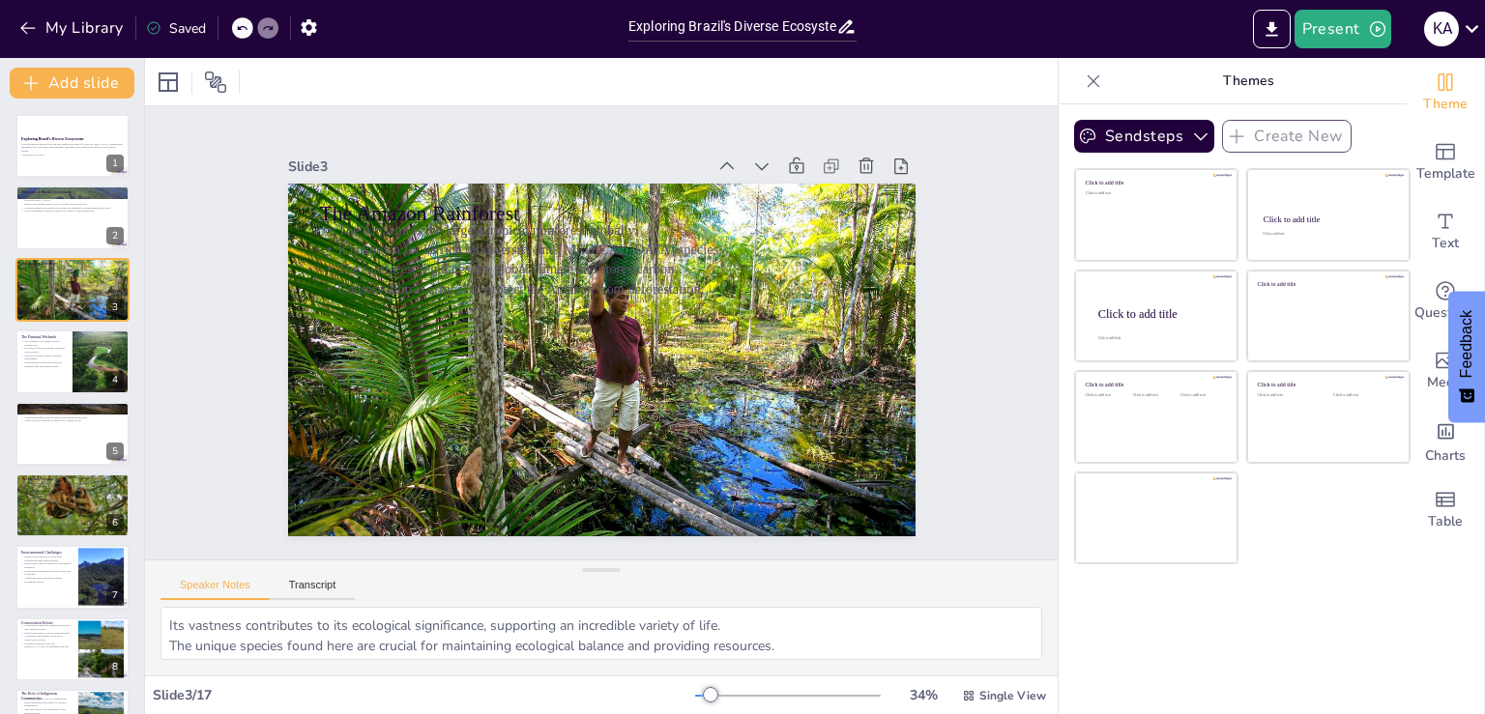
checkbox input "true"
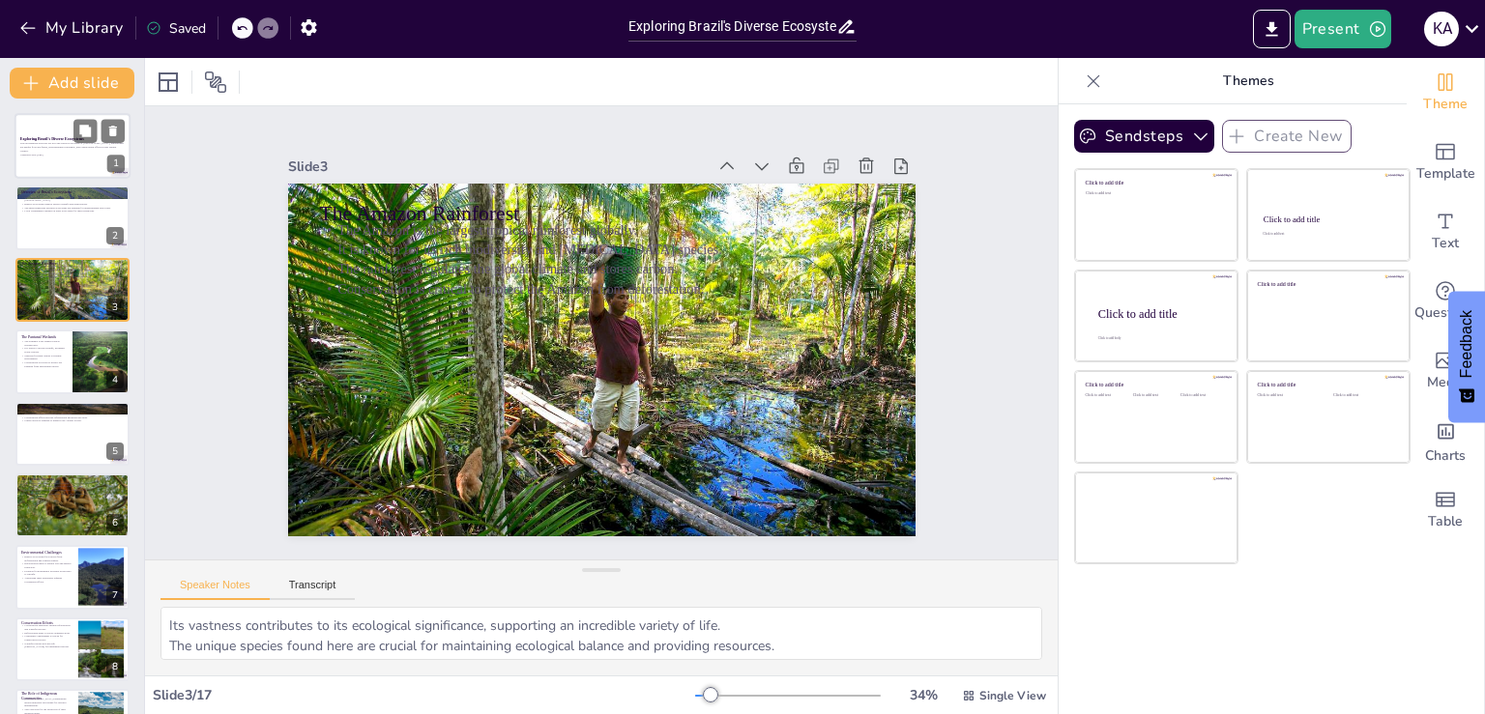
checkbox input "true"
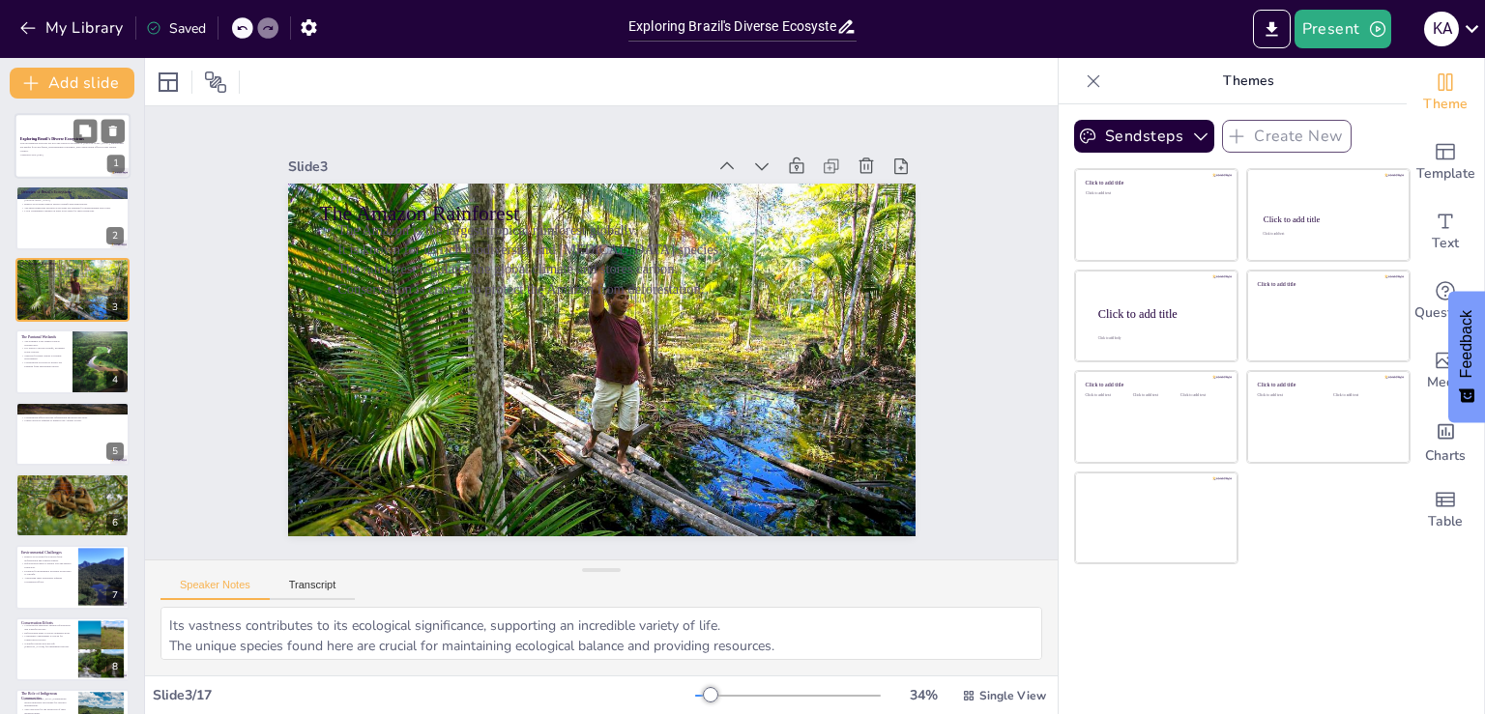
checkbox input "true"
click at [61, 150] on p "This presentation explores the rich and varied ecosystems of [GEOGRAPHIC_DATA],…" at bounding box center [72, 147] width 104 height 11
checkbox input "true"
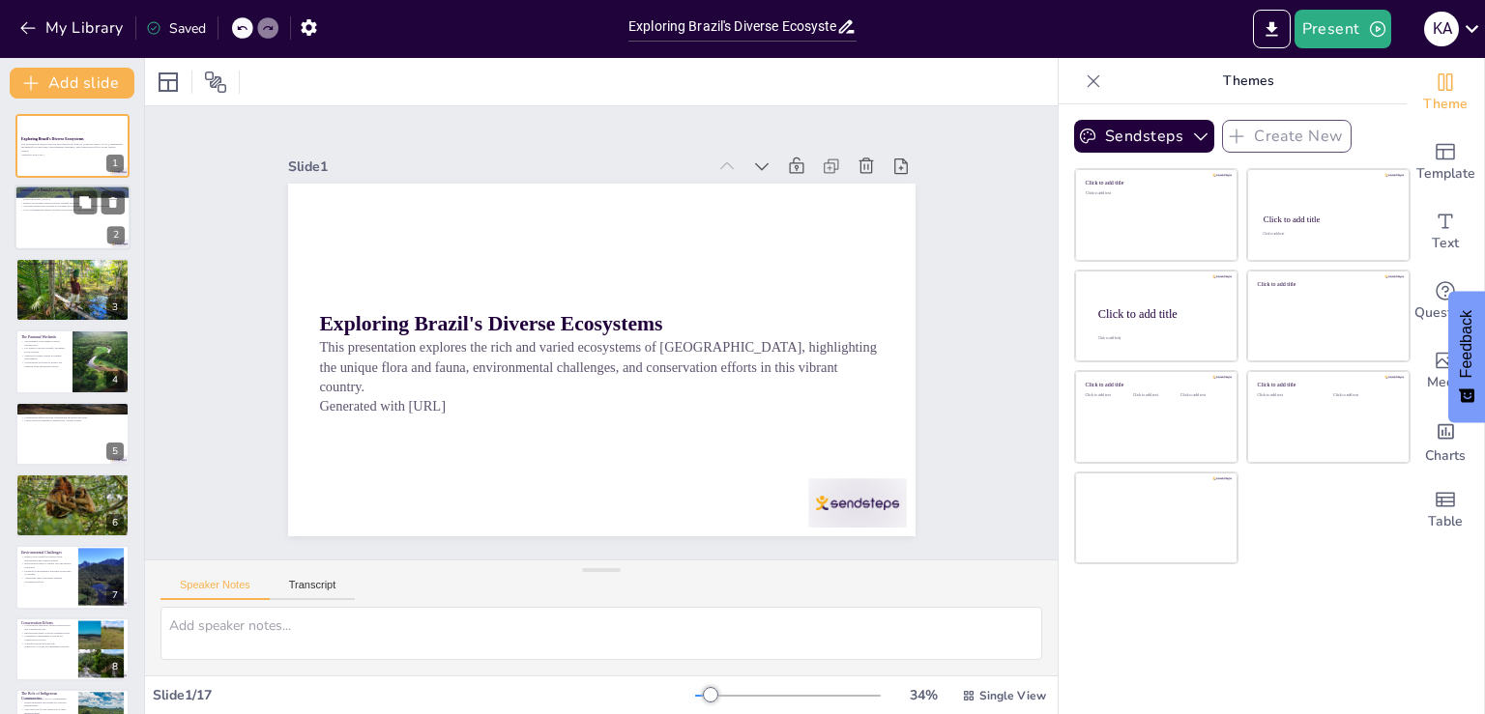
checkbox input "true"
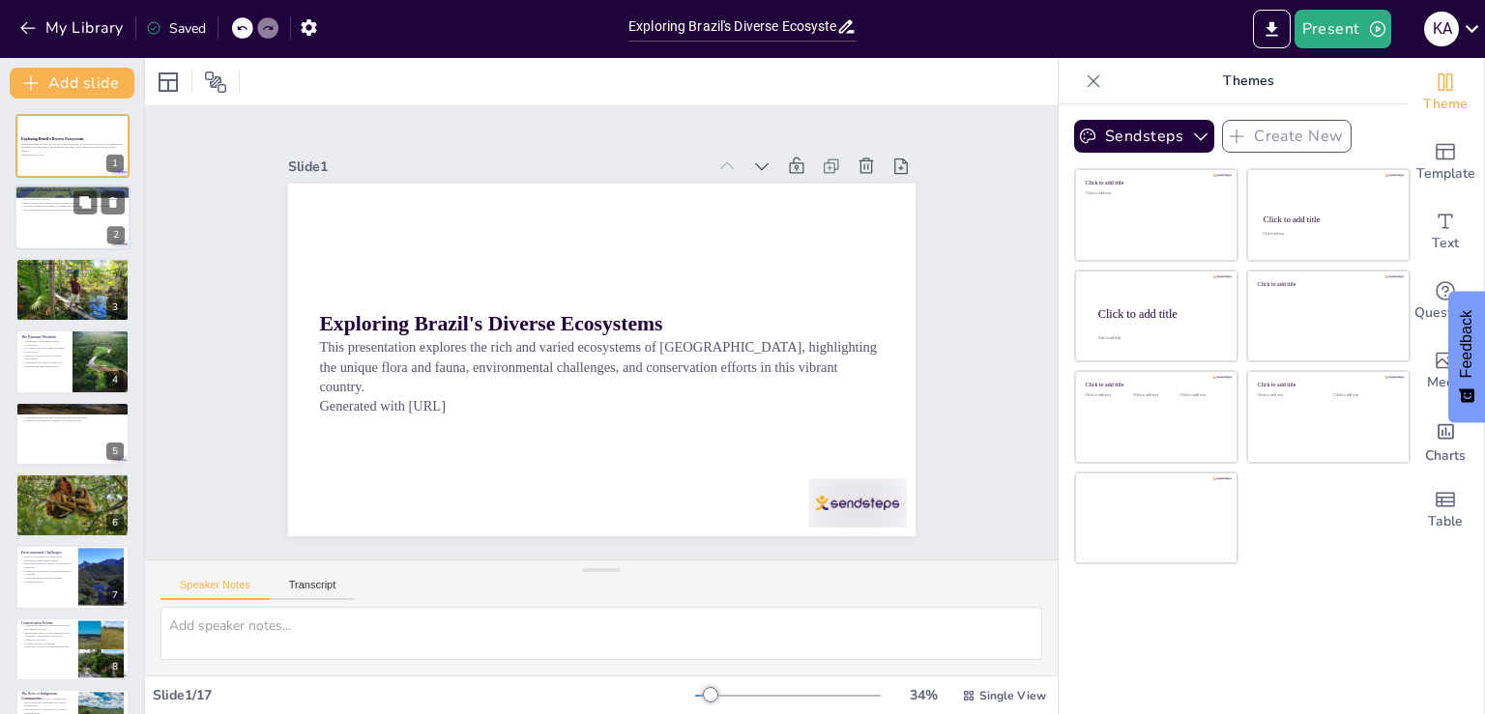
checkbox input "true"
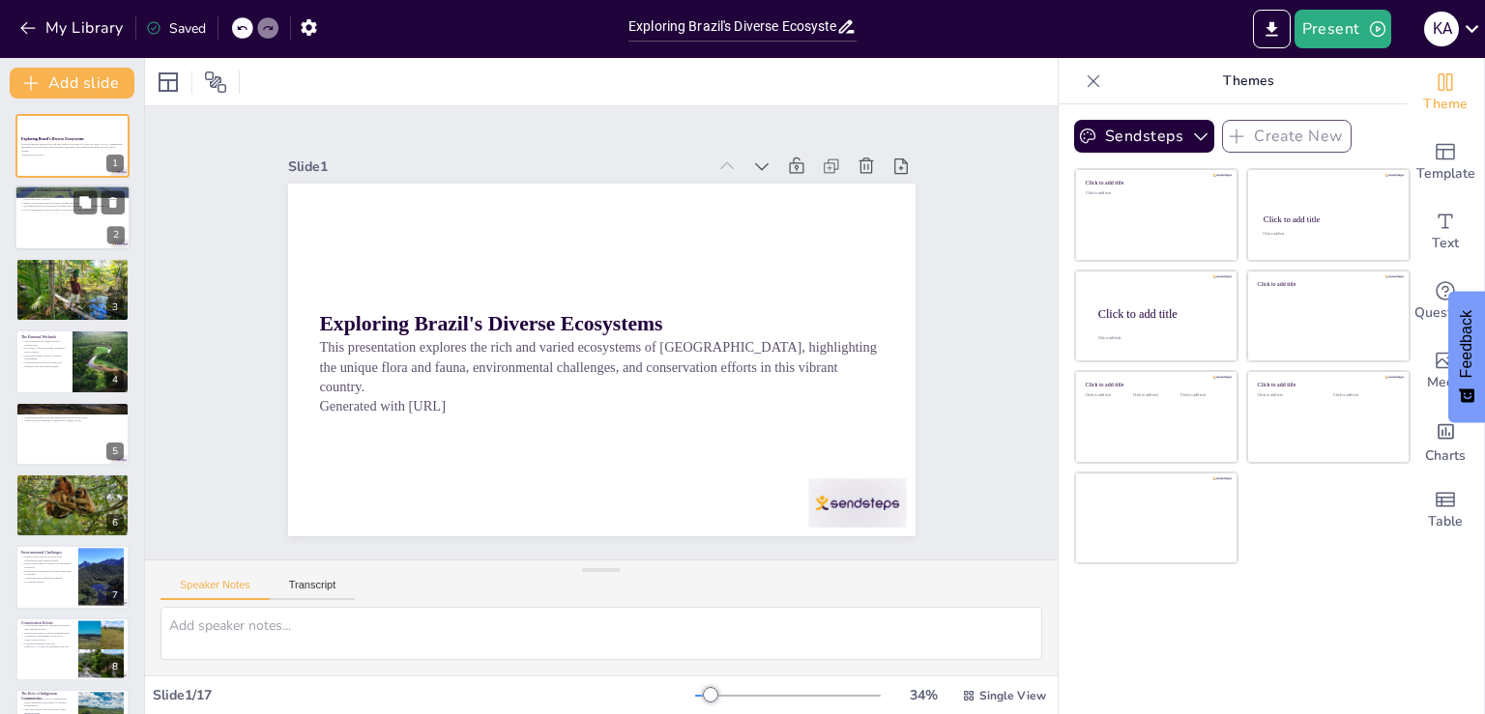
click at [47, 209] on p "Local communities depend on these ecosystems for their livelihoods." at bounding box center [72, 211] width 104 height 4
type textarea "Each ecosystem has its own unique characteristics and biodiversity, making [GEO…"
checkbox input "true"
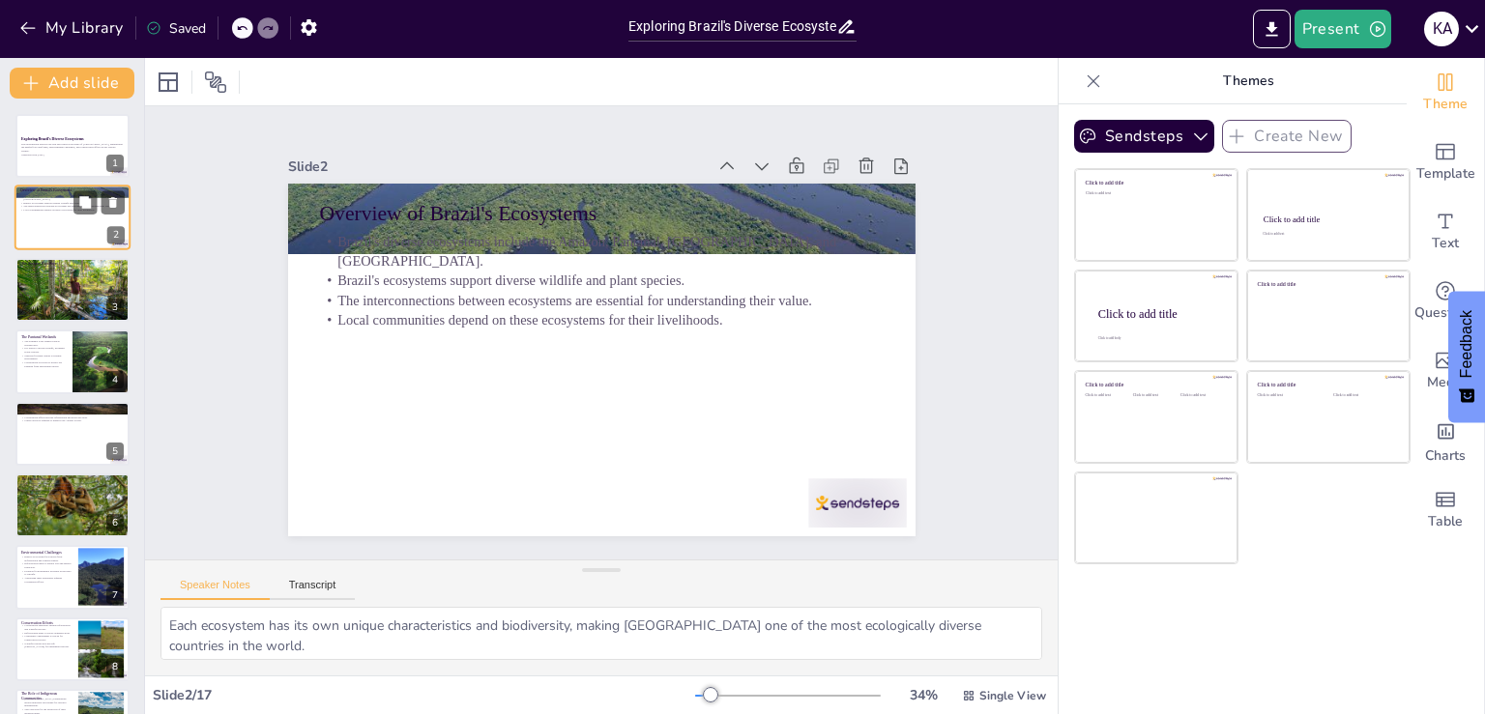
checkbox input "true"
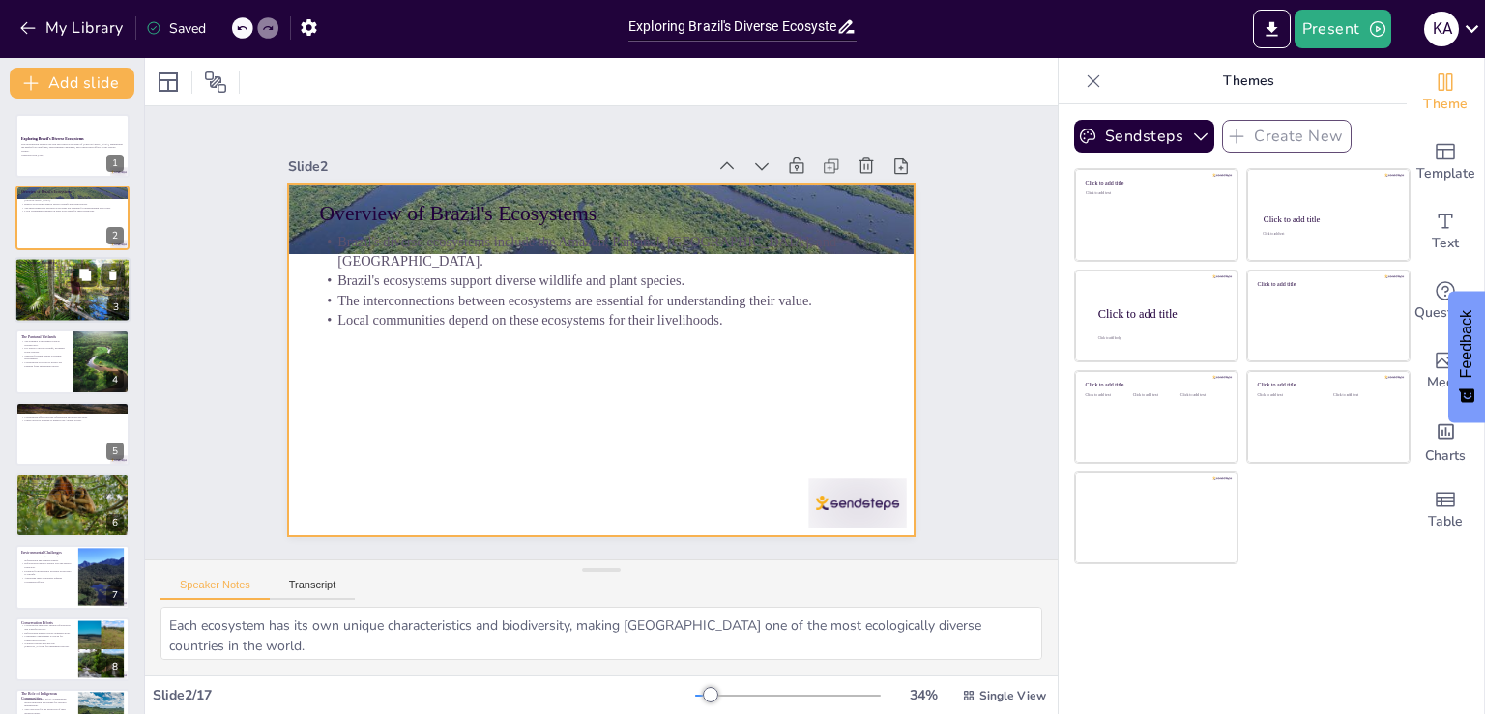
checkbox input "true"
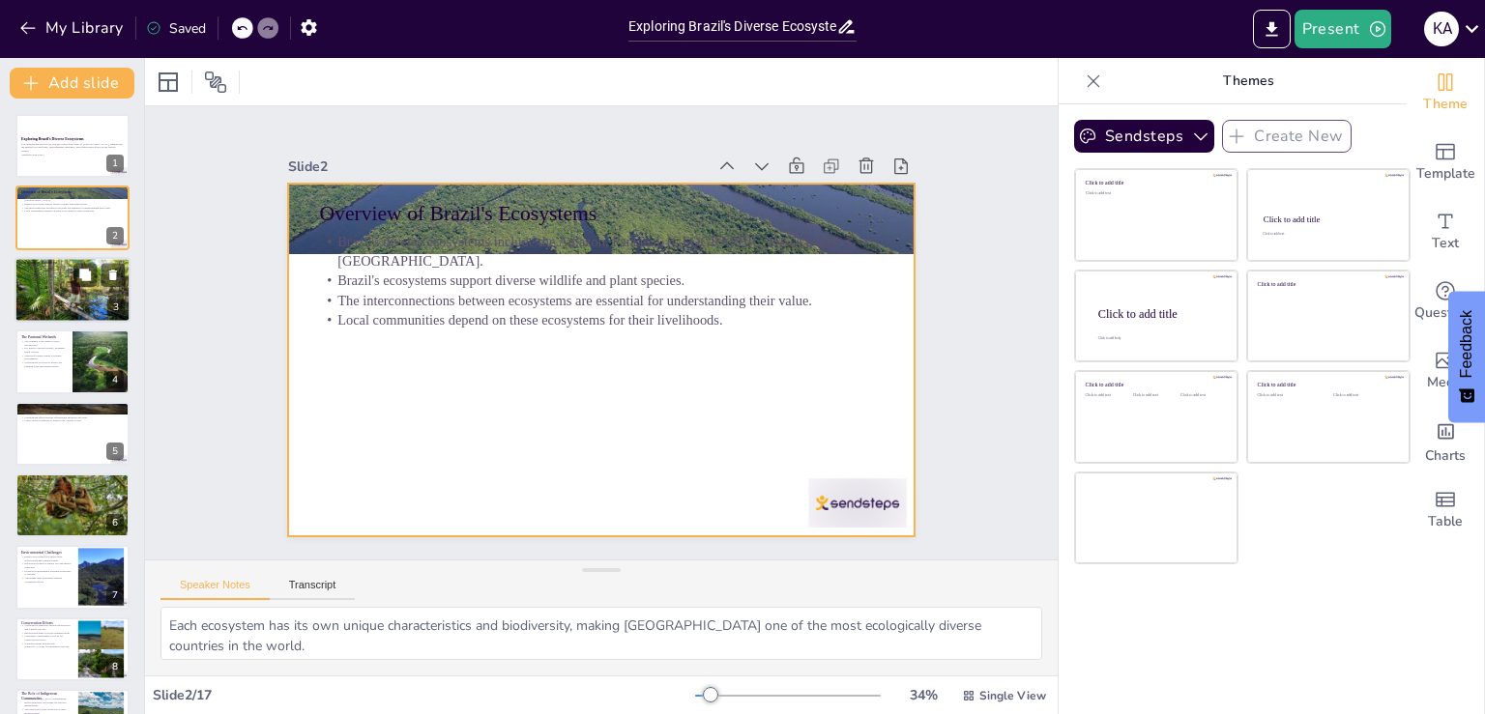
checkbox input "true"
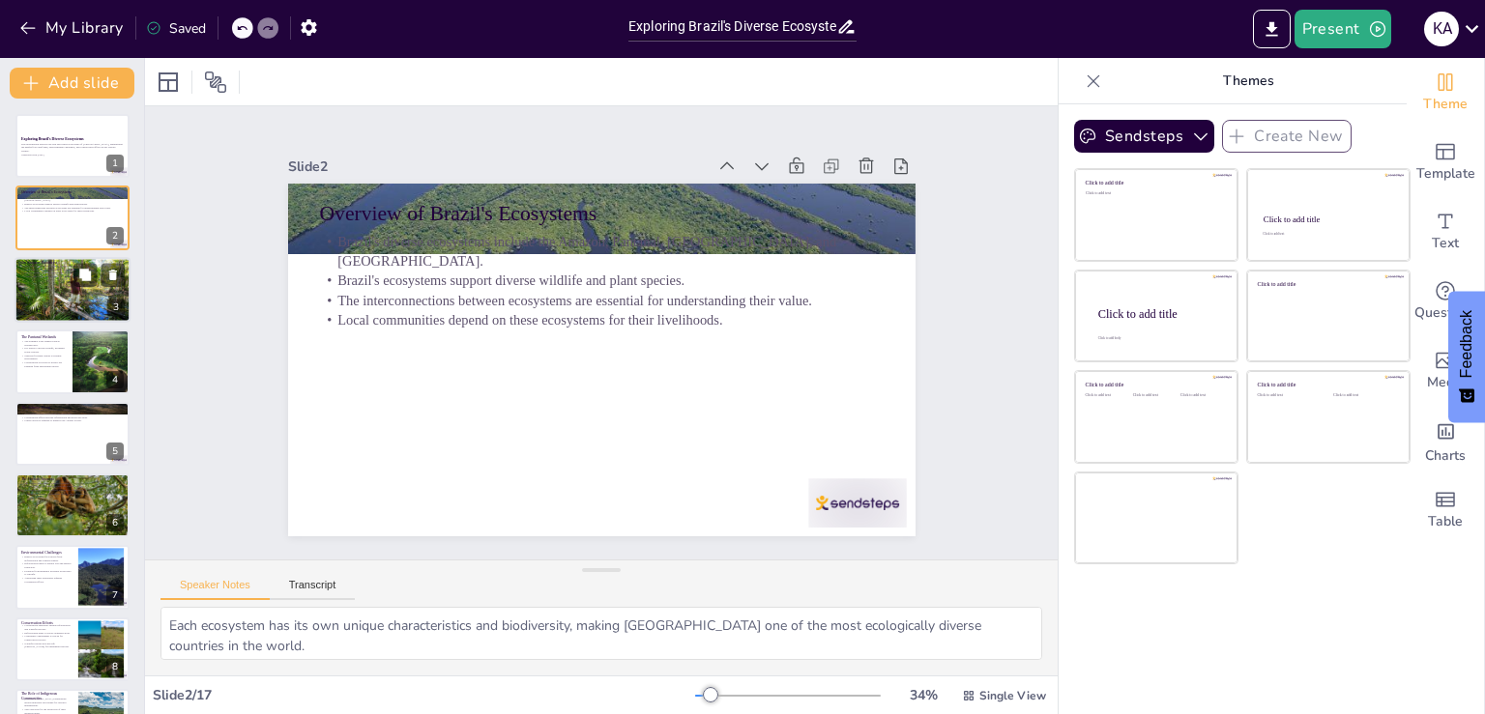
click at [50, 287] on div at bounding box center [72, 290] width 117 height 66
type textarea "Its vastness contributes to its ecological significance, supporting an incredib…"
checkbox input "true"
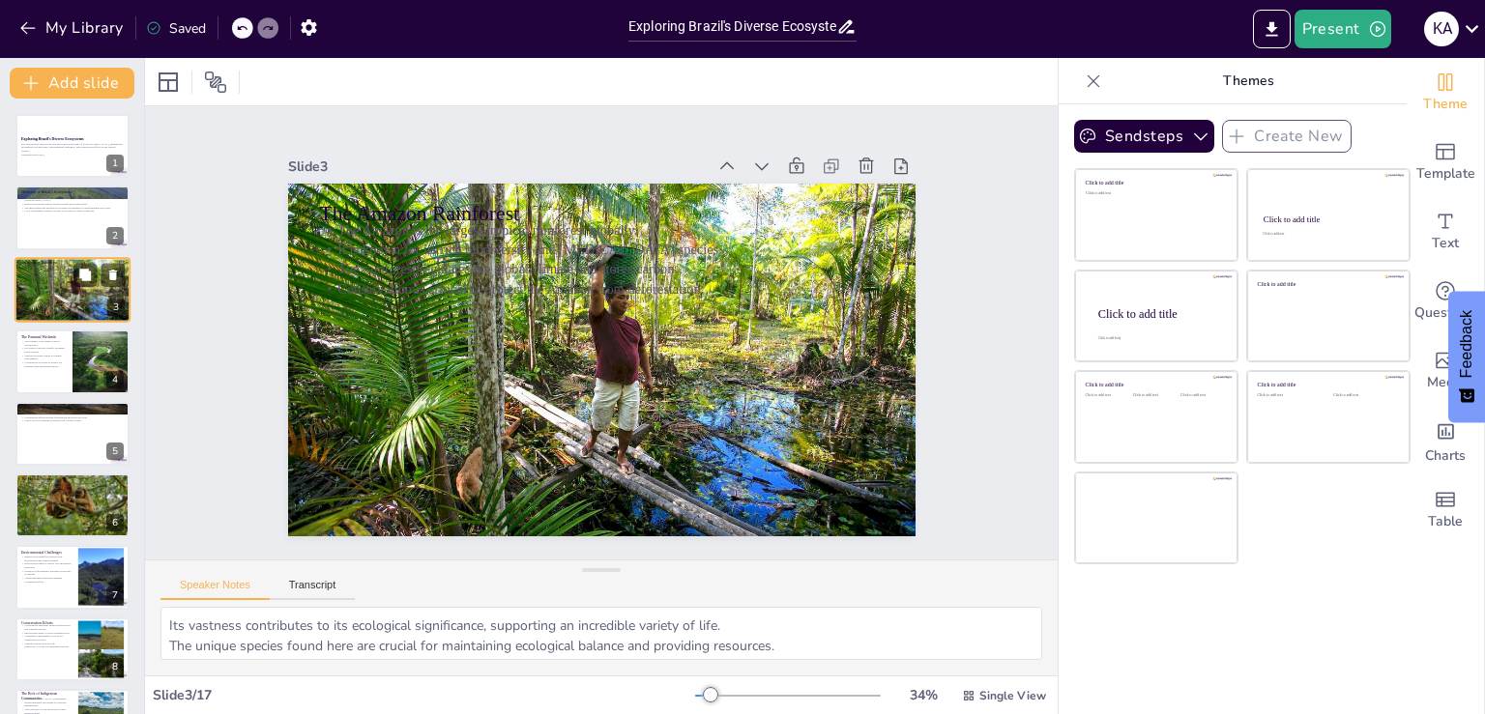
checkbox input "true"
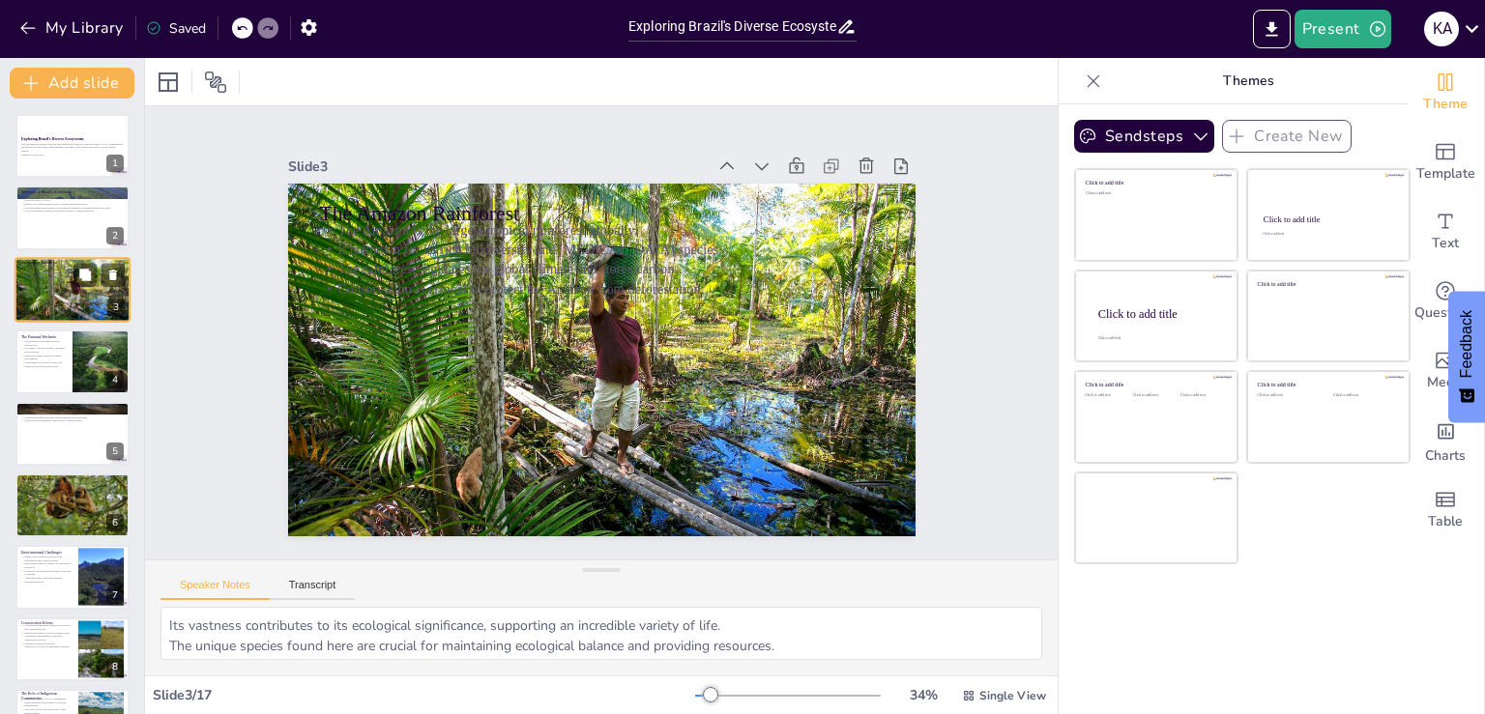
checkbox input "true"
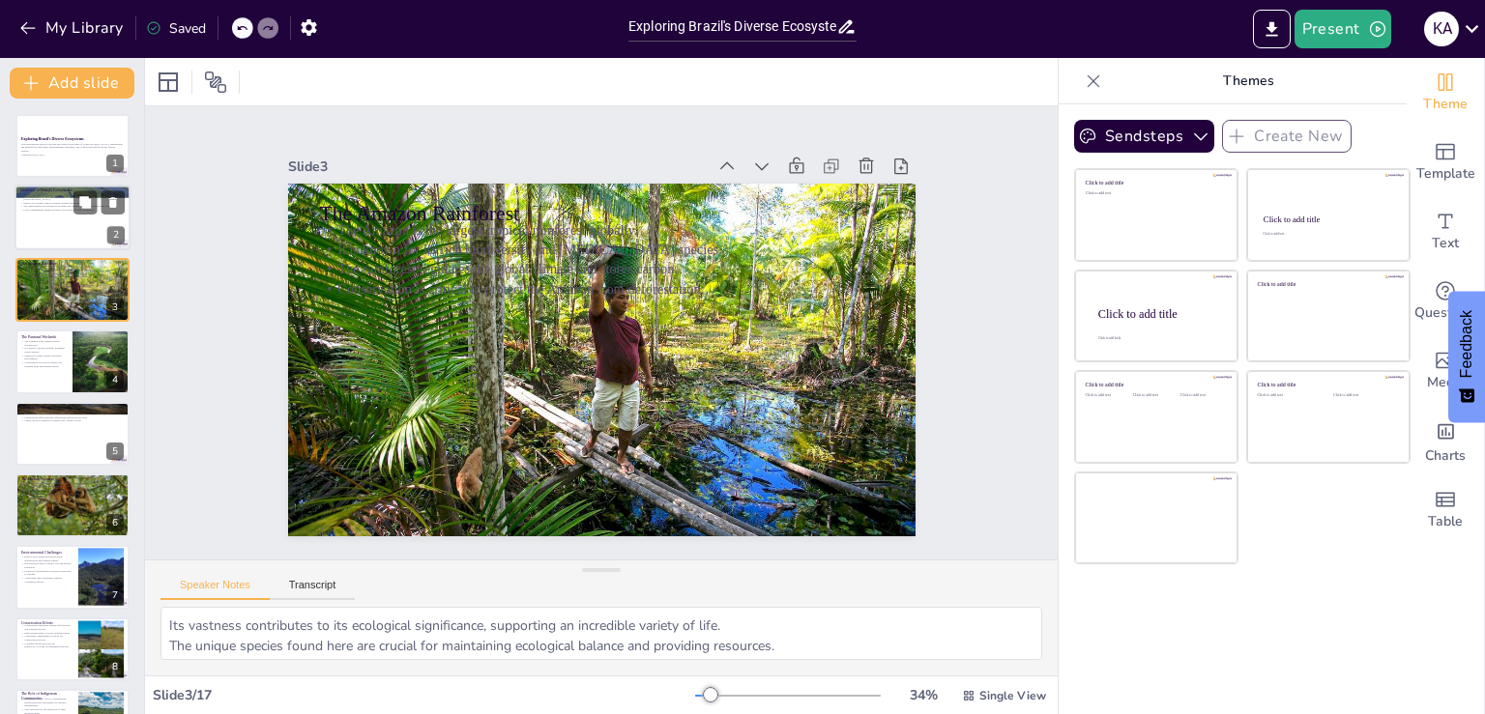
checkbox input "true"
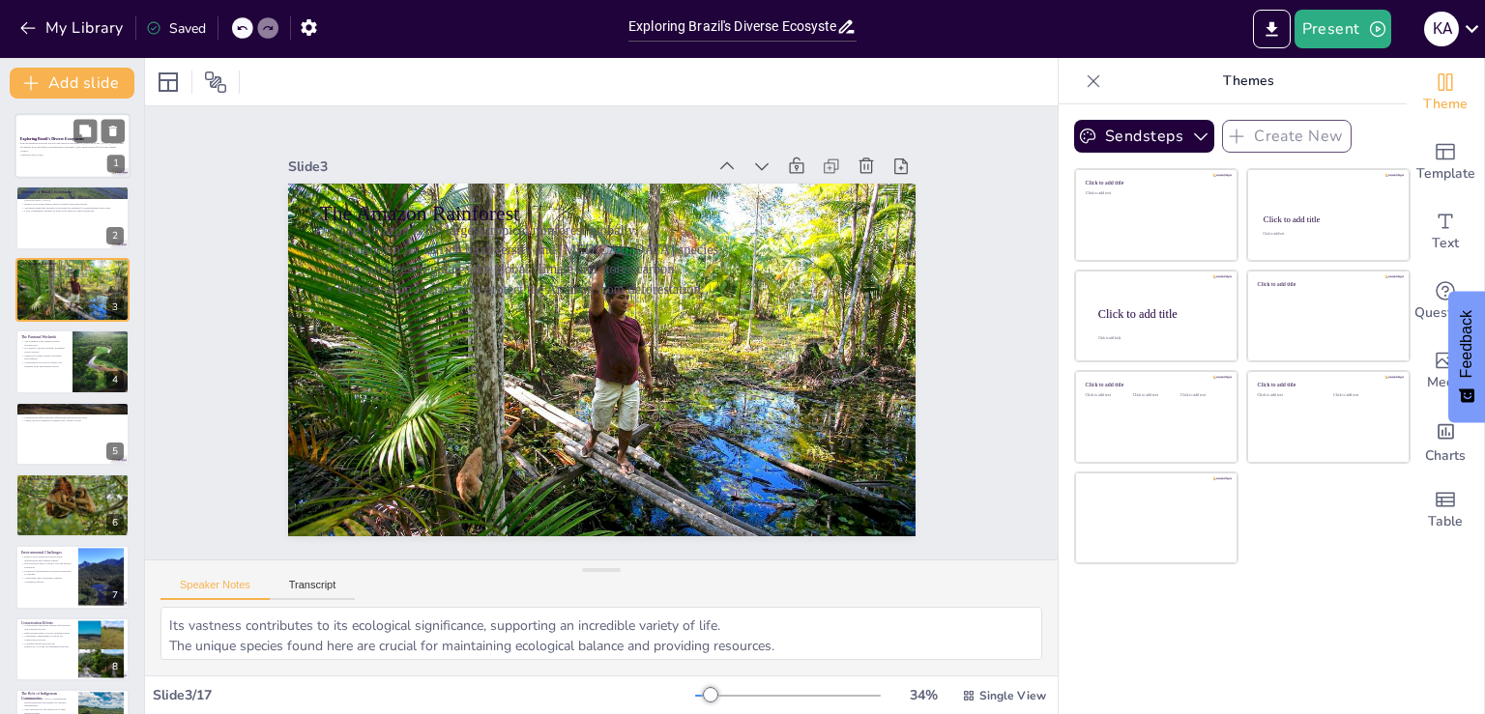
checkbox input "true"
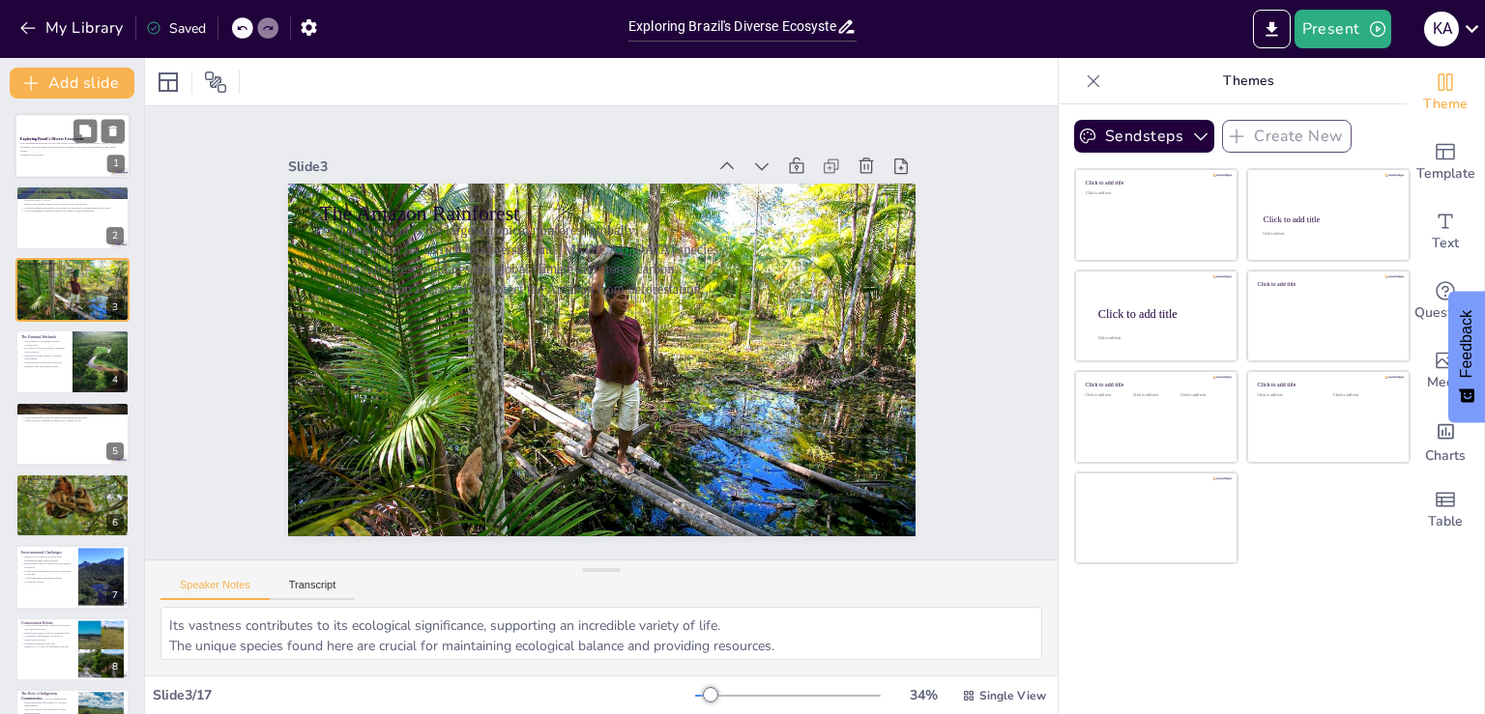
checkbox input "true"
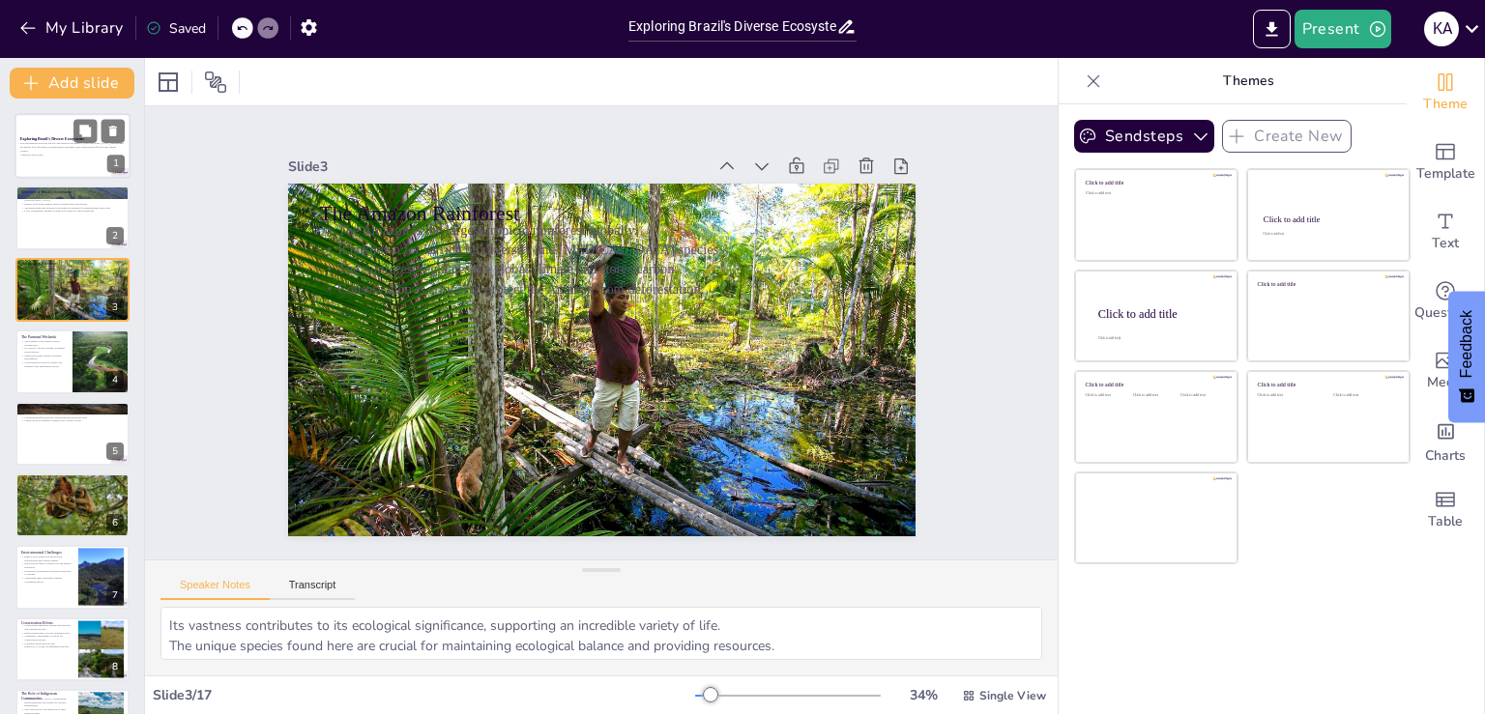
checkbox input "true"
click at [62, 134] on div at bounding box center [72, 146] width 116 height 66
checkbox input "true"
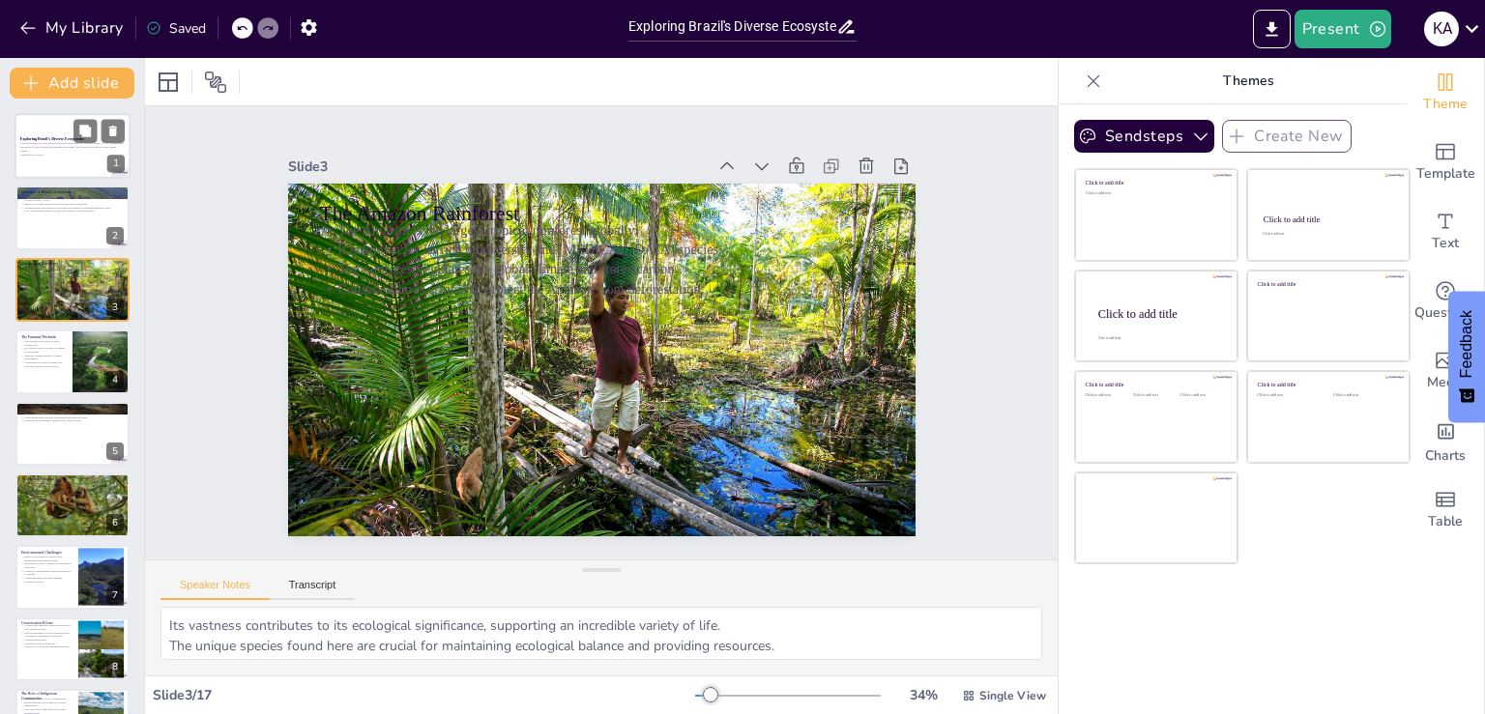
checkbox input "true"
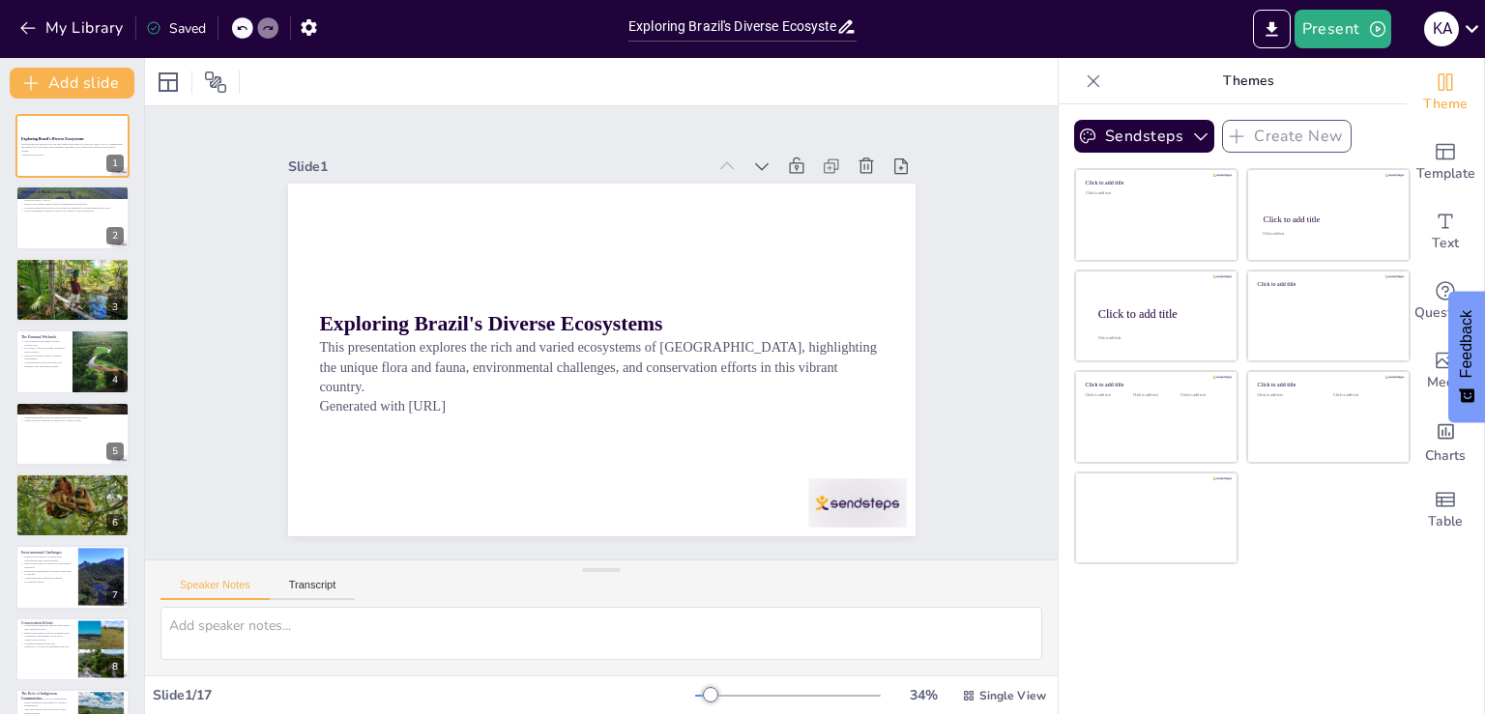
checkbox input "true"
click at [1267, 37] on icon "Export to PowerPoint" at bounding box center [1271, 29] width 20 height 20
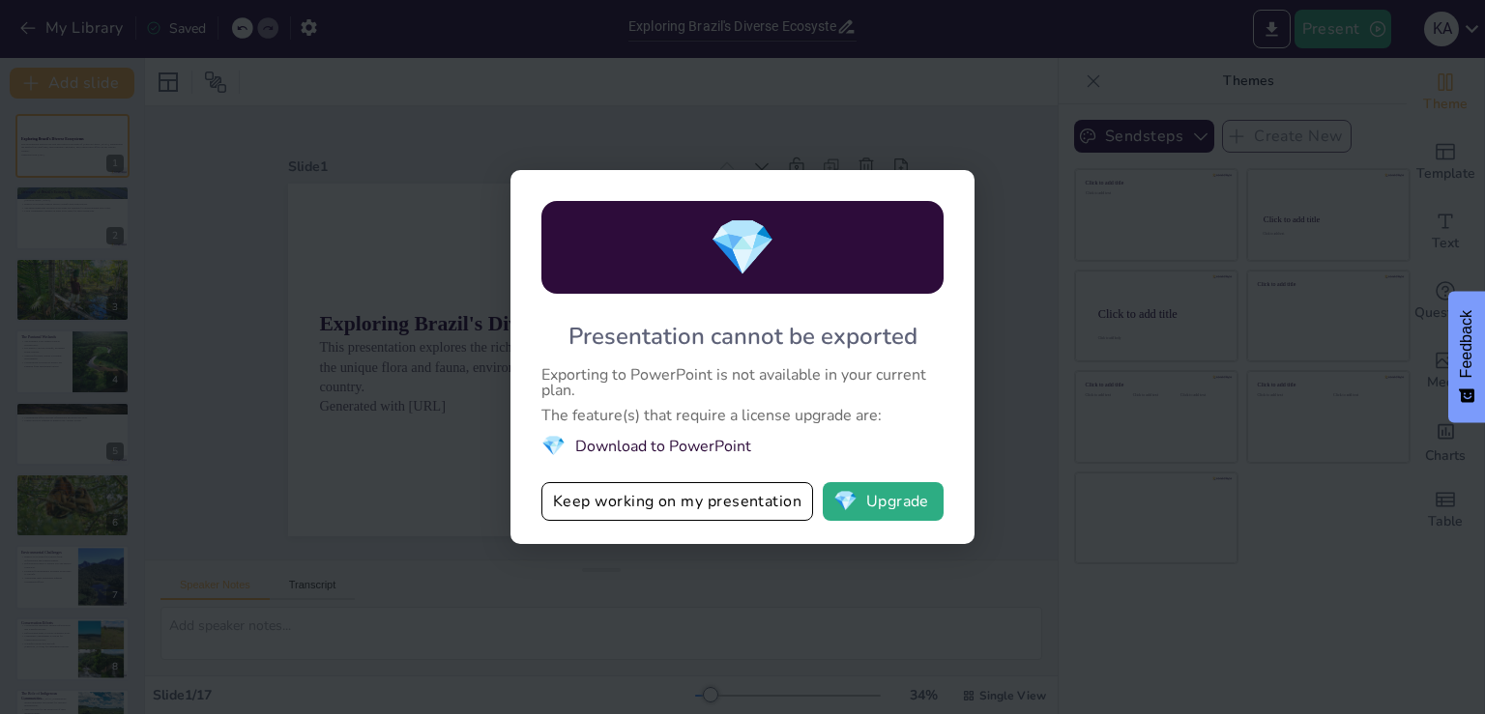
click at [1091, 387] on div "💎 Presentation cannot be exported Exporting to PowerPoint is not available in y…" at bounding box center [742, 357] width 1485 height 714
click at [1222, 370] on div "💎 Presentation cannot be exported Exporting to PowerPoint is not available in y…" at bounding box center [742, 357] width 1485 height 714
click at [790, 498] on button "Keep working on my presentation" at bounding box center [677, 501] width 272 height 39
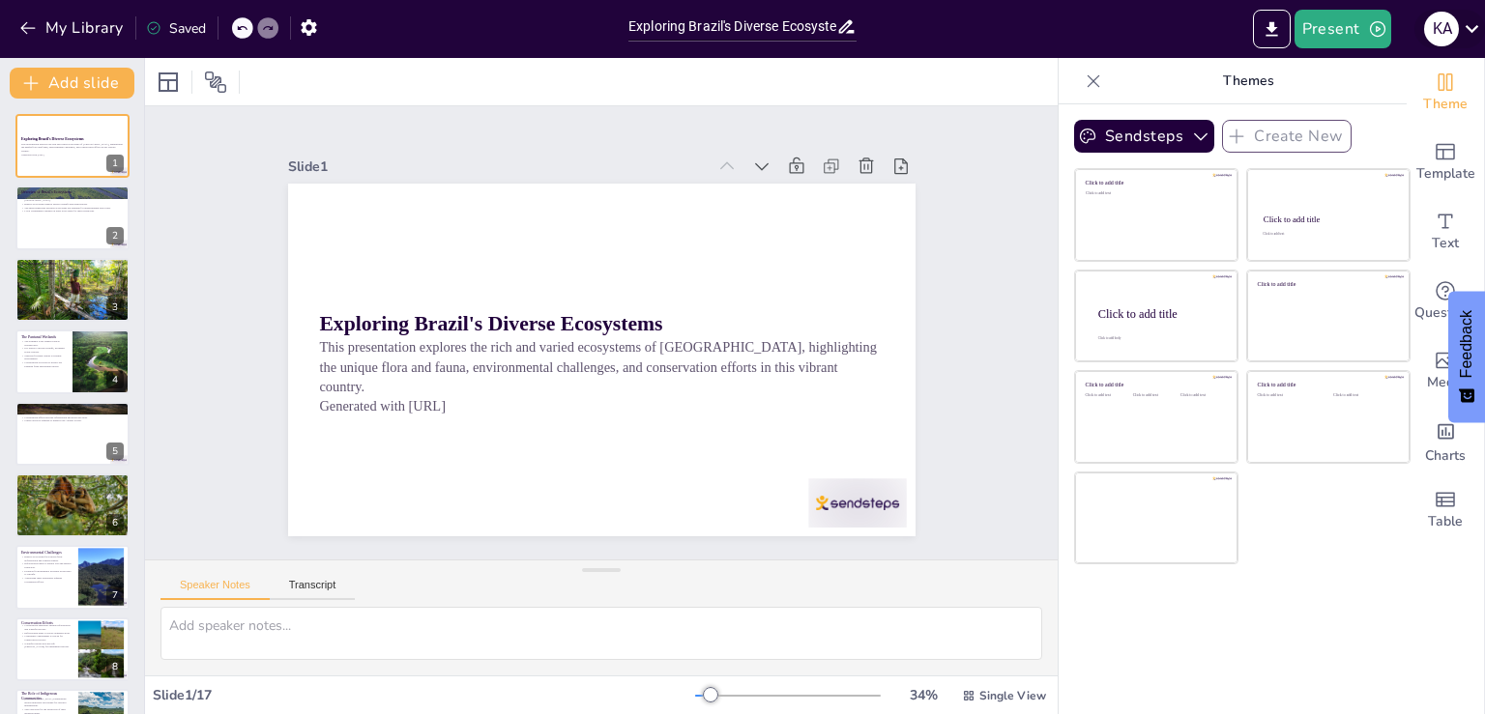
click at [1472, 32] on icon at bounding box center [1472, 29] width 14 height 8
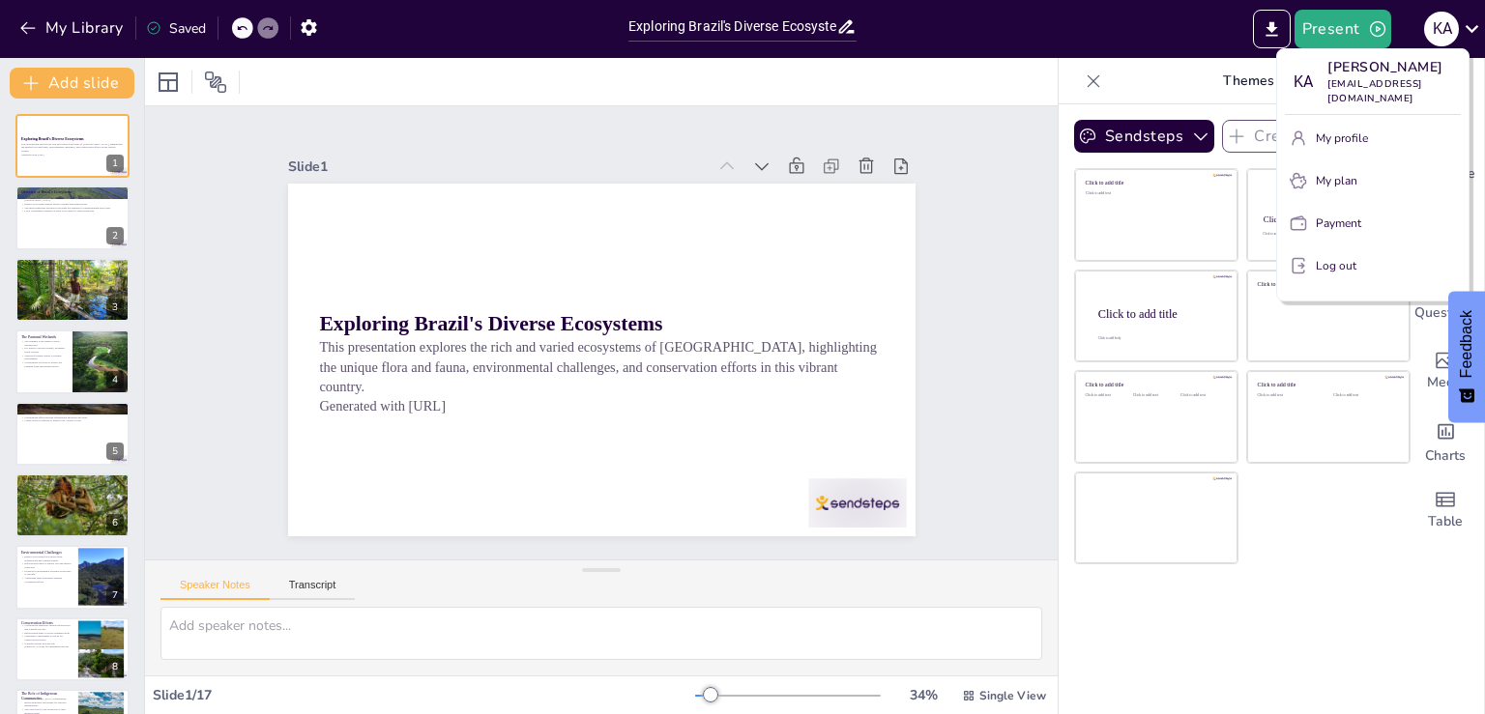
click at [1162, 80] on div at bounding box center [742, 357] width 1485 height 714
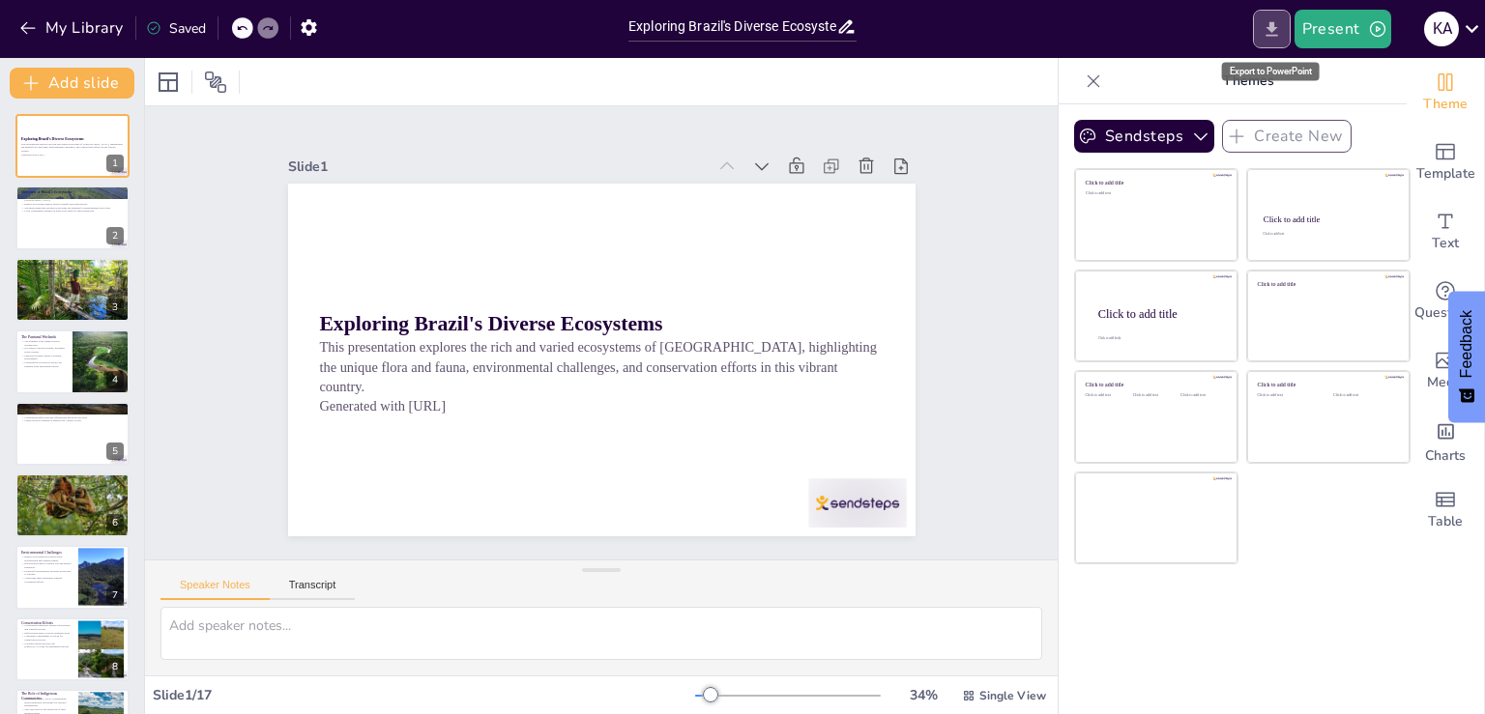
click at [1281, 28] on icon "Export to PowerPoint" at bounding box center [1271, 29] width 20 height 20
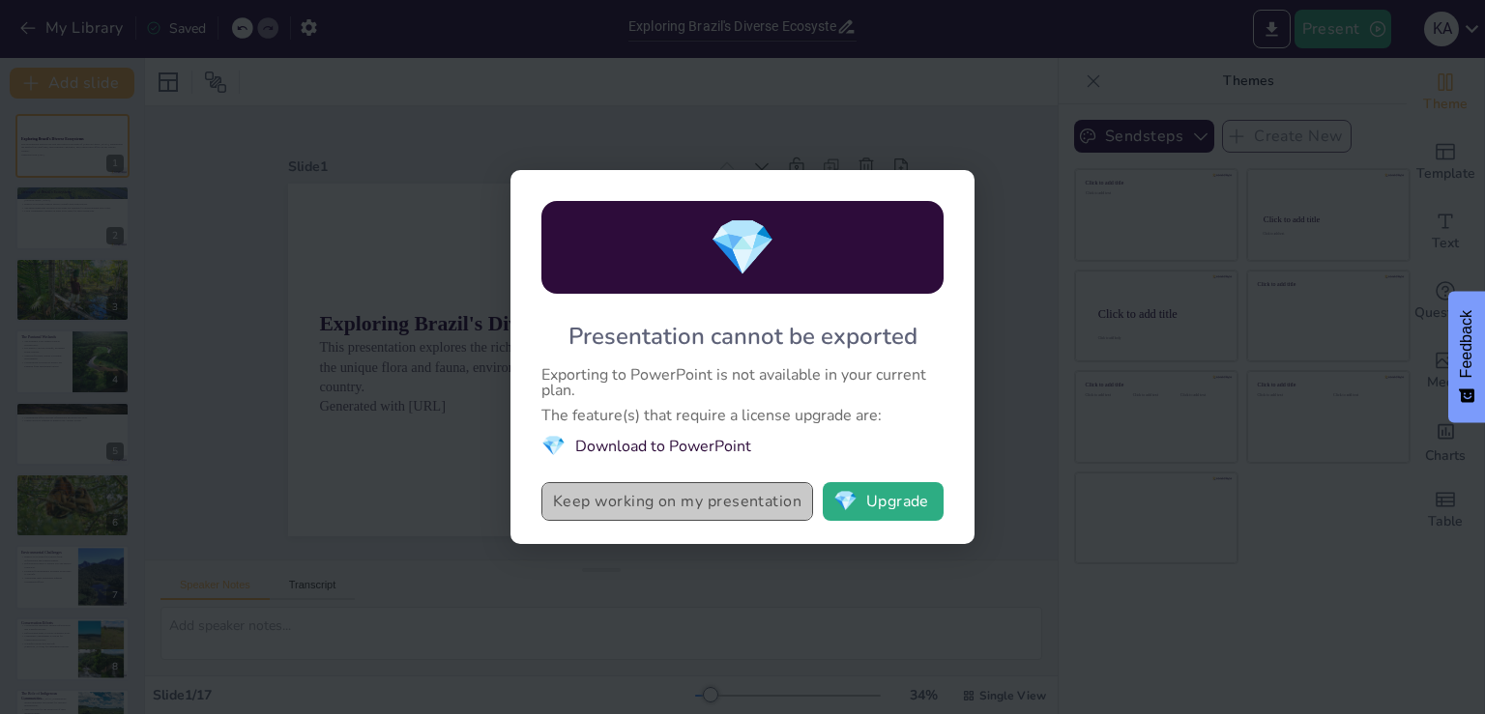
click at [740, 490] on button "Keep working on my presentation" at bounding box center [677, 501] width 272 height 39
